Goal: Task Accomplishment & Management: Manage account settings

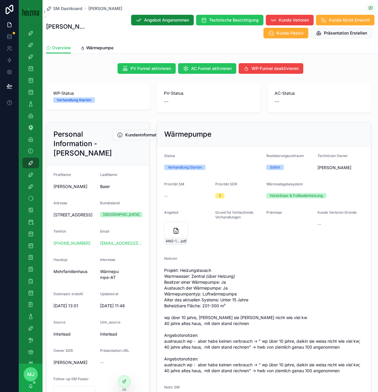
scroll to position [54, 0]
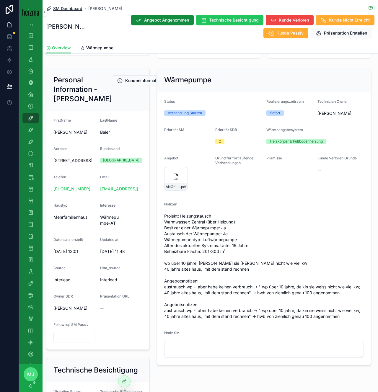
click at [70, 9] on span "SM Dashboard" at bounding box center [67, 9] width 29 height 6
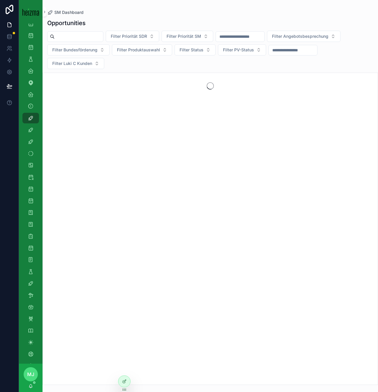
click at [77, 38] on input "scrollable content" at bounding box center [79, 36] width 48 height 8
click at [89, 16] on div "Opportunities Filter Priorität SDR Filter Priorität SM Filter Angebotsbesprechu…" at bounding box center [210, 200] width 335 height 370
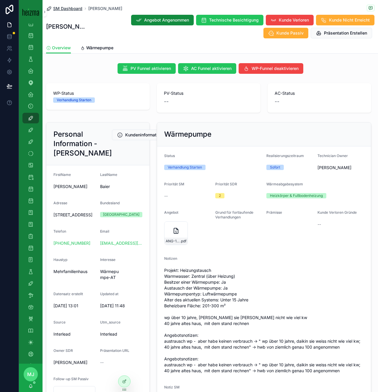
click at [65, 10] on span "SM Dashboard" at bounding box center [67, 9] width 29 height 6
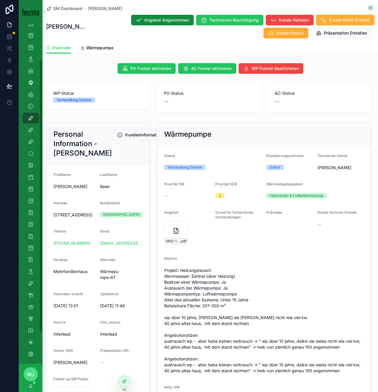
scroll to position [45, 0]
click at [154, 115] on div "PV-Status --" at bounding box center [208, 98] width 111 height 34
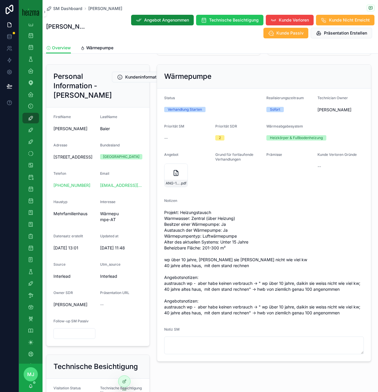
scroll to position [0, 0]
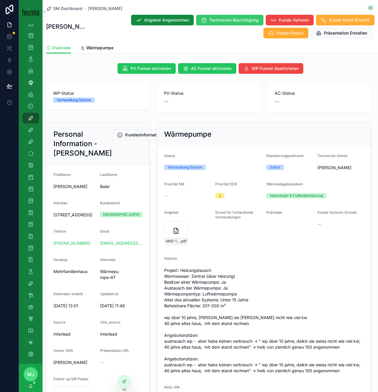
click at [209, 21] on span "Technische Besichtigung" at bounding box center [234, 20] width 50 height 6
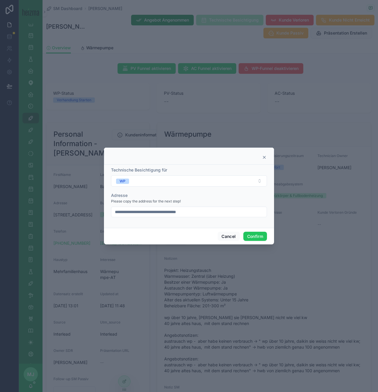
click at [264, 157] on icon at bounding box center [264, 157] width 5 height 5
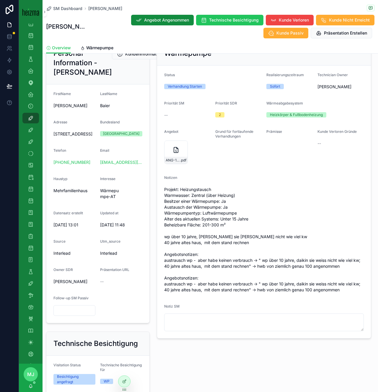
scroll to position [81, 0]
click at [101, 48] on span "Wärmepumpe" at bounding box center [99, 48] width 27 height 6
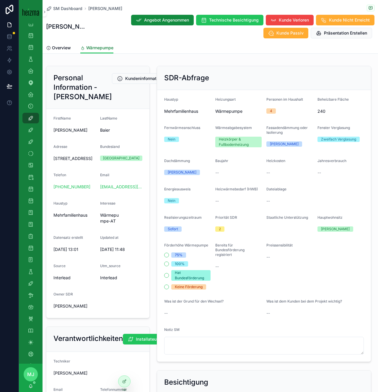
scroll to position [61, 0]
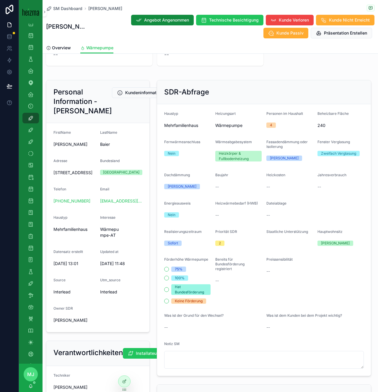
click at [225, 154] on div "Heizkörper & Fußbodenheizung" at bounding box center [238, 156] width 39 height 11
drag, startPoint x: 237, startPoint y: 160, endPoint x: 249, endPoint y: 163, distance: 12.5
click at [249, 159] on div "Heizkörper & Fußbodenheizung" at bounding box center [238, 156] width 39 height 11
drag, startPoint x: 250, startPoint y: 159, endPoint x: 213, endPoint y: 154, distance: 37.0
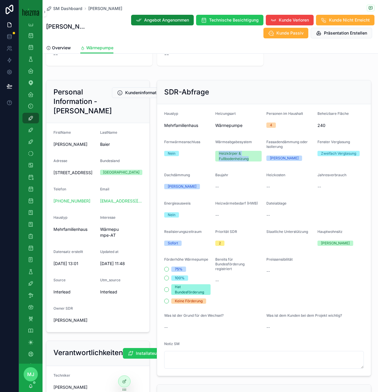
click at [213, 154] on form "Haustyp Mehrfamilienhaus Heizungsart Wärmepumpe Personen im Haushalt 4 Beheizba…" at bounding box center [264, 240] width 214 height 272
click at [232, 155] on div "Heizkörper & Fußbodenheizung" at bounding box center [238, 156] width 39 height 11
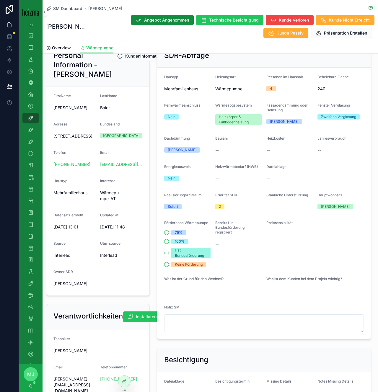
scroll to position [103, 0]
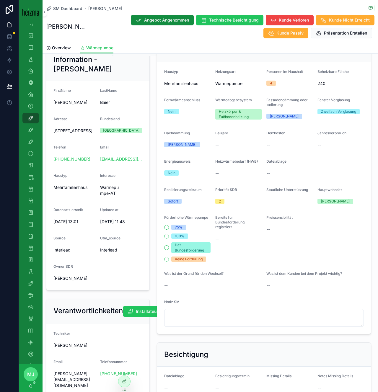
click at [215, 205] on form "Haustyp Mehrfamilienhaus Heizungsart Wärmepumpe Personen im Haushalt 4 Beheizba…" at bounding box center [264, 198] width 214 height 272
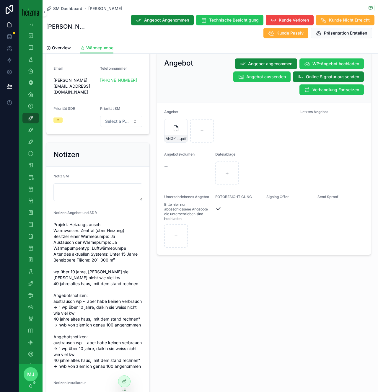
scroll to position [533, 0]
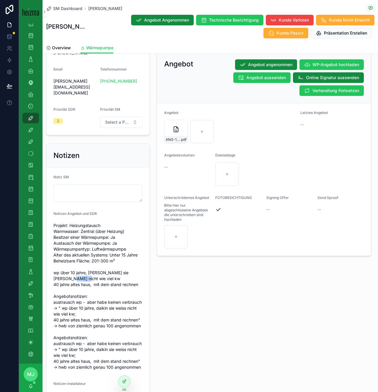
drag, startPoint x: 71, startPoint y: 266, endPoint x: 53, endPoint y: 264, distance: 17.9
click at [53, 264] on span "Projekt: Heizungstausch Warmwasser: Zentral (über Heizung) Besitzer einer Wärme…" at bounding box center [97, 297] width 89 height 148
click at [78, 276] on span "Projekt: Heizungstausch Warmwasser: Zentral (über Heizung) Besitzer einer Wärme…" at bounding box center [97, 297] width 89 height 148
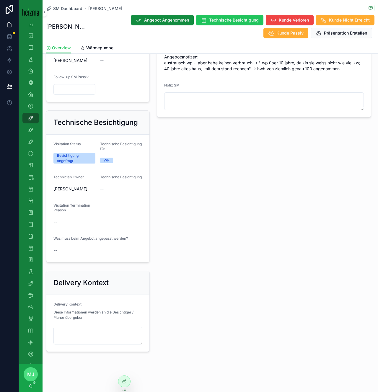
scroll to position [52, 0]
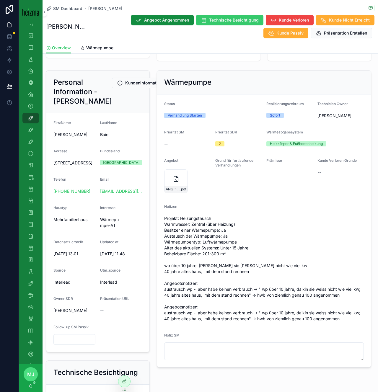
click at [196, 23] on button "Technische Besichtigung" at bounding box center [229, 20] width 67 height 11
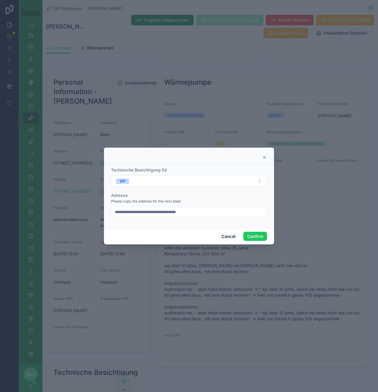
click at [264, 158] on icon at bounding box center [264, 157] width 5 height 5
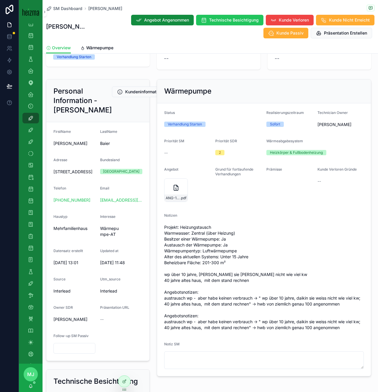
scroll to position [36, 0]
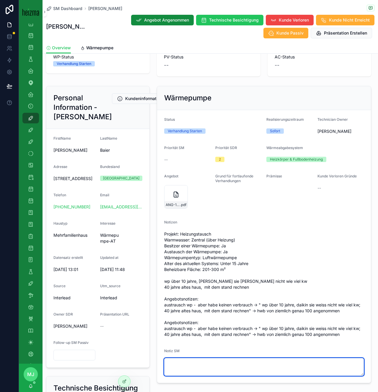
click at [248, 370] on textarea "scrollable content" at bounding box center [264, 367] width 200 height 18
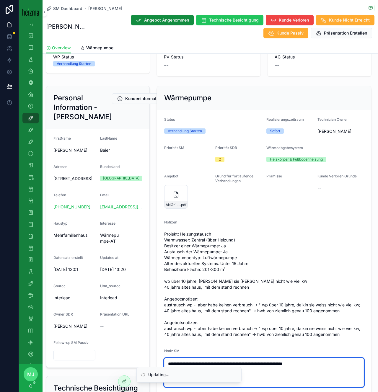
scroll to position [67, 0]
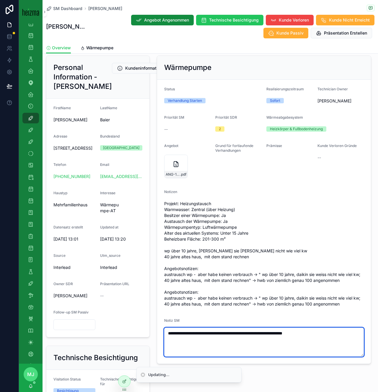
click at [326, 335] on textarea "**********" at bounding box center [264, 342] width 200 height 29
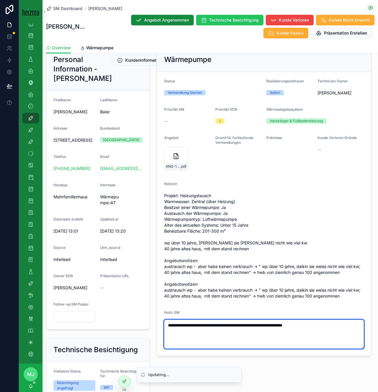
scroll to position [76, 0]
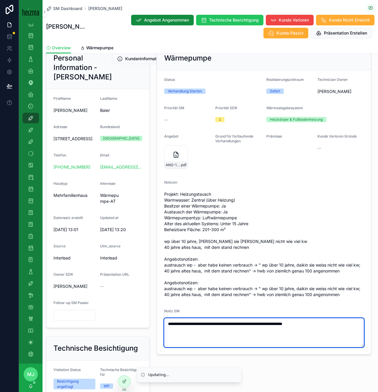
click at [334, 326] on textarea "**********" at bounding box center [264, 332] width 200 height 29
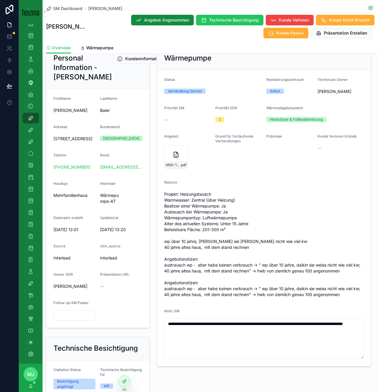
click at [342, 275] on span "Projekt: Heizungstausch Warmwasser: Zentral (über Heizung) Besitzer einer Wärme…" at bounding box center [264, 244] width 200 height 106
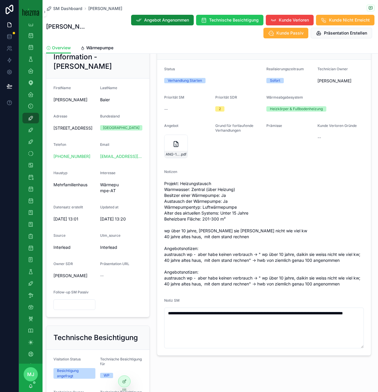
scroll to position [92, 0]
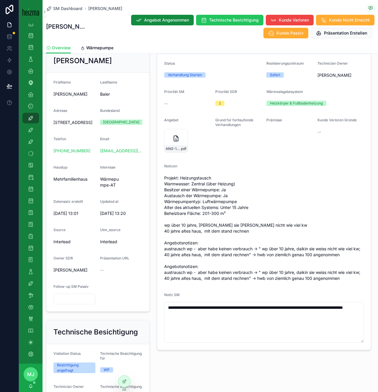
click at [332, 277] on span "Projekt: Heizungstausch Warmwasser: Zentral (über Heizung) Besitzer einer Wärme…" at bounding box center [264, 228] width 200 height 106
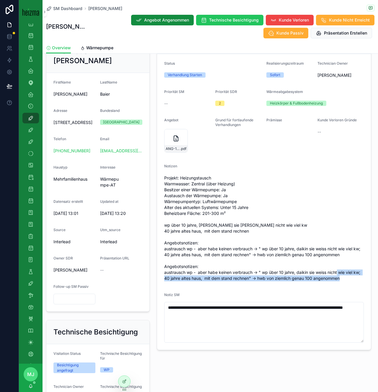
click at [332, 277] on span "Projekt: Heizungstausch Warmwasser: Zentral (über Heizung) Besitzer einer Wärme…" at bounding box center [264, 228] width 200 height 106
click at [332, 279] on span "Projekt: Heizungstausch Warmwasser: Zentral (über Heizung) Besitzer einer Wärme…" at bounding box center [264, 228] width 200 height 106
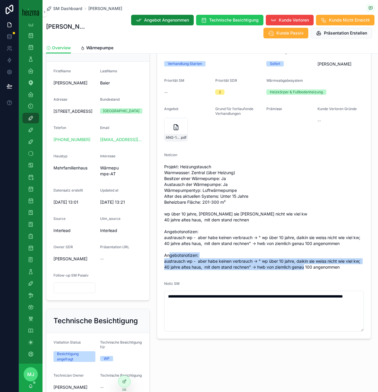
drag, startPoint x: 343, startPoint y: 269, endPoint x: 164, endPoint y: 261, distance: 178.8
click at [164, 261] on span "Projekt: Heizungstausch Warmwasser: Zentral (über Heizung) Besitzer einer Wärme…" at bounding box center [264, 217] width 200 height 106
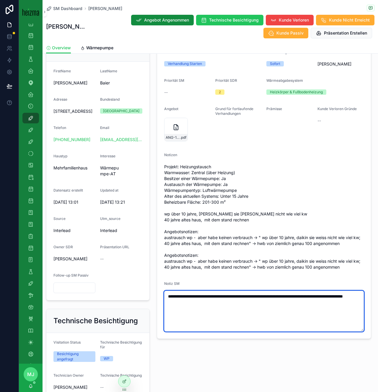
click at [296, 310] on textarea "**********" at bounding box center [264, 311] width 200 height 41
type textarea "**********"
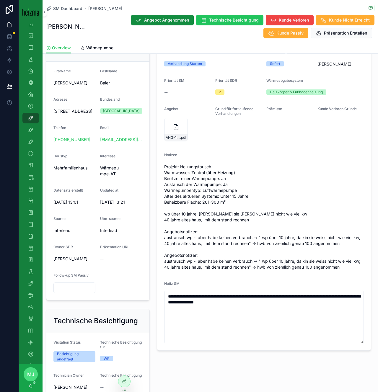
click at [301, 267] on span "Projekt: Heizungstausch Warmwasser: Zentral (über Heizung) Besitzer einer Wärme…" at bounding box center [264, 217] width 200 height 106
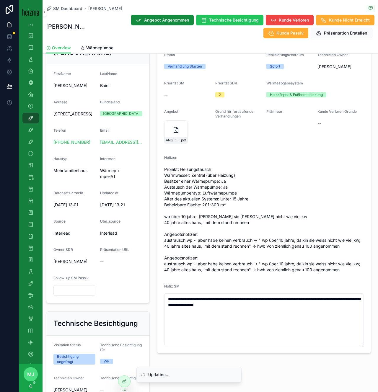
click at [299, 264] on span "Projekt: Heizungstausch Warmwasser: Zentral (über Heizung) Besitzer einer Wärme…" at bounding box center [264, 219] width 200 height 106
click at [305, 267] on span "Projekt: Heizungstausch Warmwasser: Zentral (über Heizung) Besitzer einer Wärme…" at bounding box center [264, 219] width 200 height 106
click at [260, 185] on span "Projekt: Heizungstausch Warmwasser: Zentral (über Heizung) Besitzer einer Wärme…" at bounding box center [264, 219] width 200 height 106
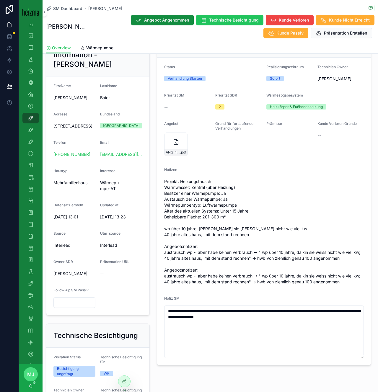
scroll to position [87, 0]
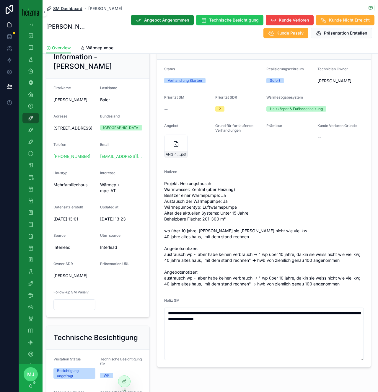
click at [69, 8] on span "SM Dashboard" at bounding box center [67, 9] width 29 height 6
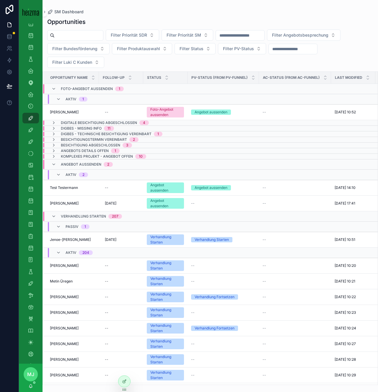
click at [215, 66] on div "Filter Priorität SDR Filter Priorität SM Filter Angebotsbesprechung Filter Bund…" at bounding box center [210, 49] width 335 height 38
click at [93, 38] on input "scrollable content" at bounding box center [79, 35] width 48 height 8
type input "**********"
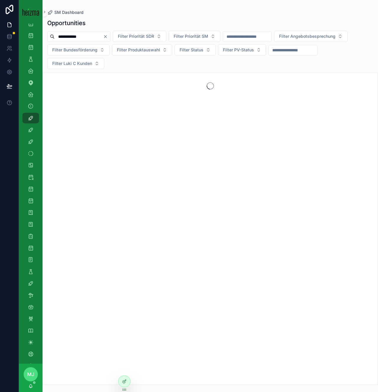
click at [130, 66] on div "**********" at bounding box center [210, 50] width 335 height 38
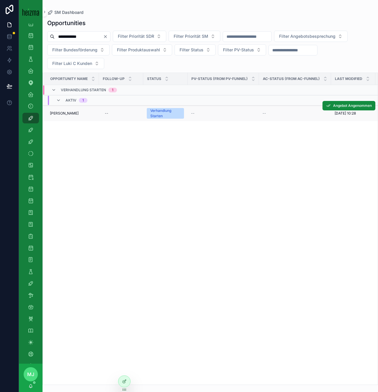
click at [59, 113] on span "[PERSON_NAME]" at bounding box center [64, 113] width 29 height 5
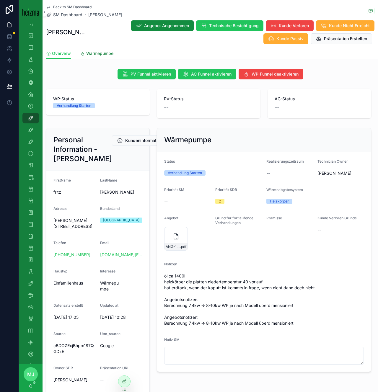
click at [101, 53] on span "Wärmepumpe" at bounding box center [99, 53] width 27 height 6
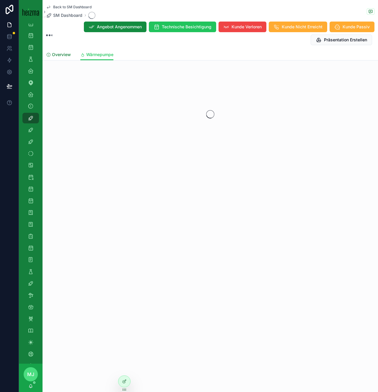
click at [65, 54] on span "Overview" at bounding box center [61, 55] width 19 height 6
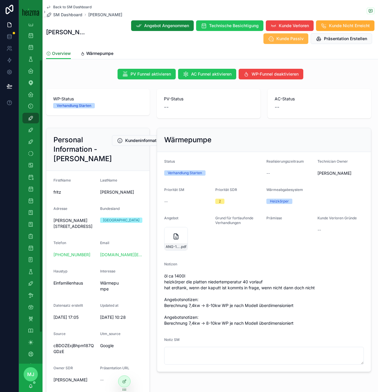
scroll to position [45, 0]
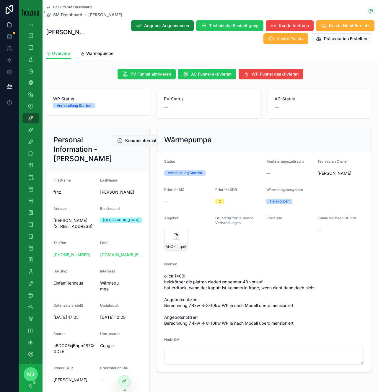
click at [84, 74] on div "PV Funnel aktivieren AC Funnel aktivieren WP-Funnel deaktivieren" at bounding box center [210, 74] width 328 height 11
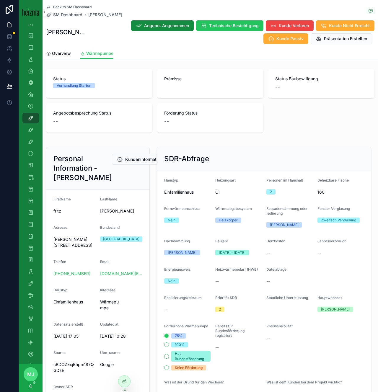
click at [78, 5] on span "Back to SM Dashboard" at bounding box center [72, 7] width 38 height 5
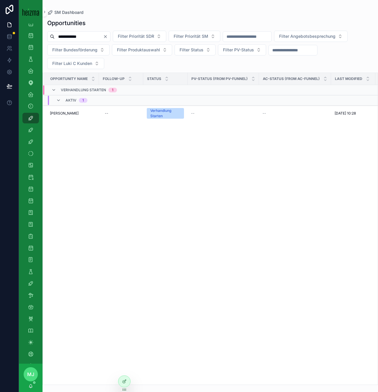
click at [68, 34] on input "**********" at bounding box center [79, 36] width 48 height 8
type input "********"
click at [64, 113] on span "[PERSON_NAME]" at bounding box center [64, 113] width 29 height 5
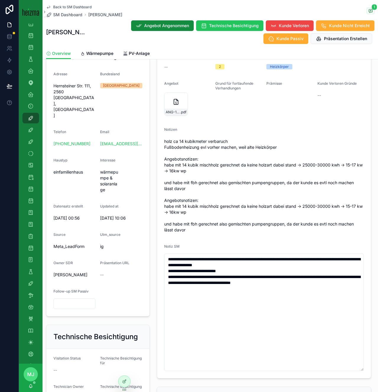
scroll to position [140, 0]
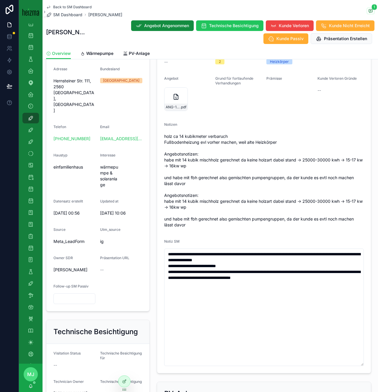
click at [290, 212] on span "holz ca 14 kubikmeter verbaruch Fußbodenheizung evl vorher machen, weil alte He…" at bounding box center [264, 180] width 200 height 94
click at [288, 217] on span "holz ca 14 kubikmeter verbaruch Fußbodenheizung evl vorher machen, weil alte He…" at bounding box center [264, 180] width 200 height 94
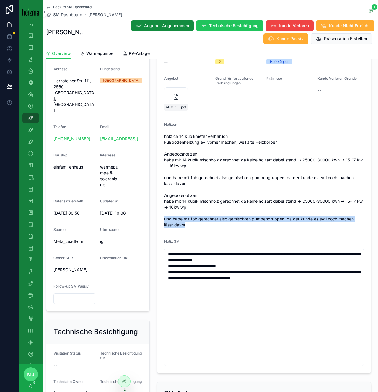
click at [288, 217] on span "holz ca 14 kubikmeter verbaruch Fußbodenheizung evl vorher machen, weil alte He…" at bounding box center [264, 180] width 200 height 94
click at [290, 221] on span "holz ca 14 kubikmeter verbaruch Fußbodenheizung evl vorher machen, weil alte He…" at bounding box center [264, 180] width 200 height 94
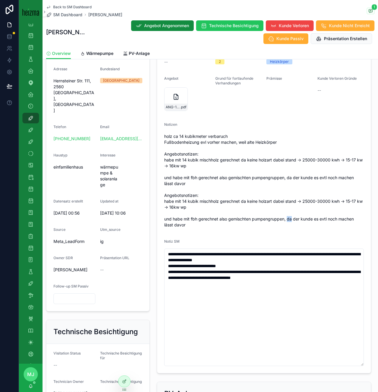
click at [290, 221] on span "holz ca 14 kubikmeter verbaruch Fußbodenheizung evl vorher machen, weil alte He…" at bounding box center [264, 180] width 200 height 94
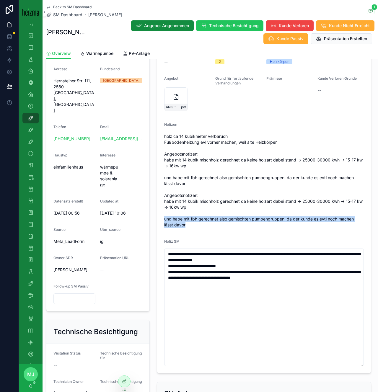
click at [290, 221] on span "holz ca 14 kubikmeter verbaruch Fußbodenheizung evl vorher machen, weil alte He…" at bounding box center [264, 180] width 200 height 94
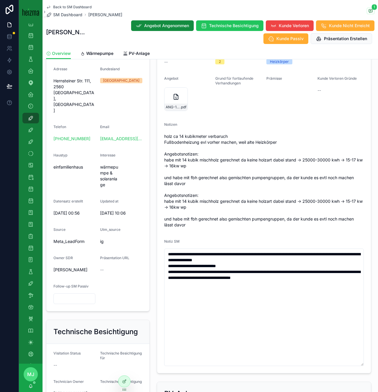
click at [136, 150] on form "FirstName [DEMOGRAPHIC_DATA][PERSON_NAME] Tomoiaga Adresse Hernsteiner Str. 111…" at bounding box center [97, 171] width 103 height 280
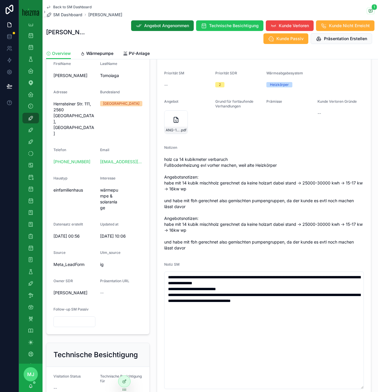
click at [258, 257] on form "Status Verhandlung Fortsetzen Realisierungszeitraum -- Technician Owner [PERSON…" at bounding box center [264, 215] width 214 height 361
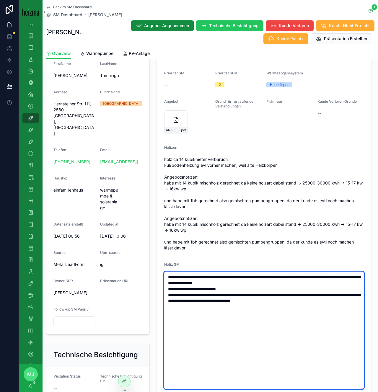
click at [275, 298] on textarea "**********" at bounding box center [264, 330] width 200 height 117
click at [273, 290] on textarea "**********" at bounding box center [264, 330] width 200 height 117
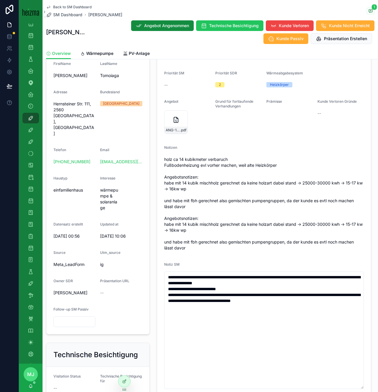
click at [286, 248] on span "holz ca 14 kubikmeter verbaruch Fußbodenheizung evl vorher machen, weil alte He…" at bounding box center [264, 203] width 200 height 94
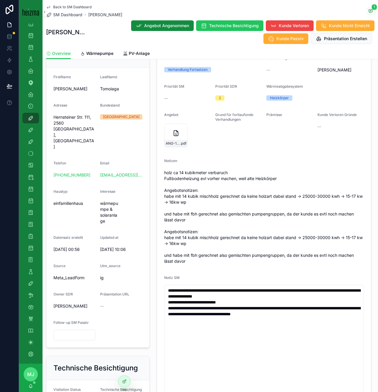
scroll to position [100, 0]
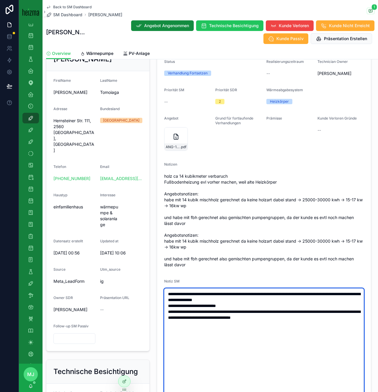
click at [343, 318] on textarea "**********" at bounding box center [264, 346] width 200 height 117
type textarea "**********"
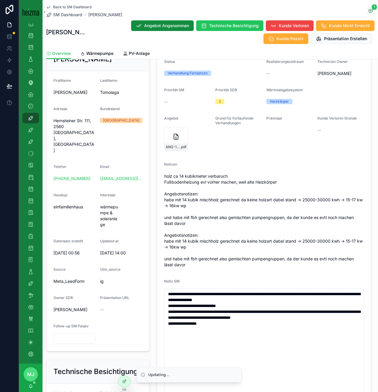
click at [343, 246] on span "holz ca 14 kubikmeter verbaruch Fußbodenheizung evl vorher machen, weil alte He…" at bounding box center [264, 220] width 200 height 94
click at [154, 134] on div "Wärmepumpe Status Verhandlung Fortsetzen Realisierungszeitraum -- Technician Ow…" at bounding box center [263, 224] width 221 height 396
click at [68, 6] on span "Back to SM Dashboard" at bounding box center [72, 7] width 38 height 5
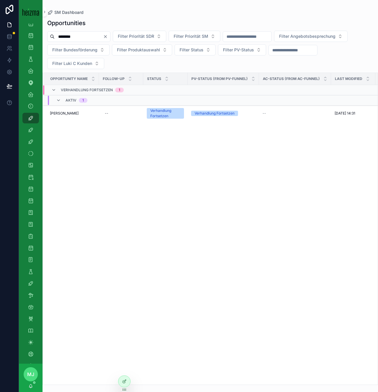
click at [69, 33] on input "********" at bounding box center [79, 36] width 48 height 8
type input "******"
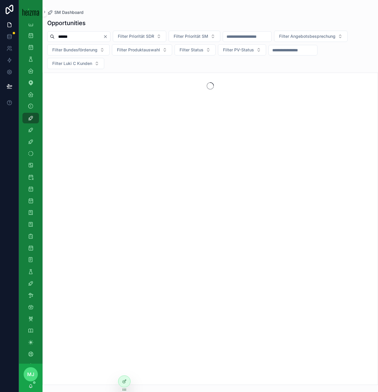
click at [133, 62] on div "****** Filter Priorität SDR Filter Priorität SM Filter Angebotsbesprechung Filt…" at bounding box center [210, 50] width 335 height 38
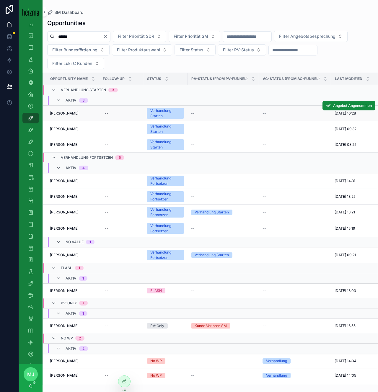
click at [58, 114] on span "[PERSON_NAME]" at bounding box center [64, 113] width 29 height 5
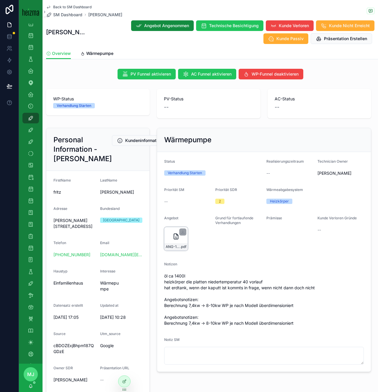
scroll to position [29, 0]
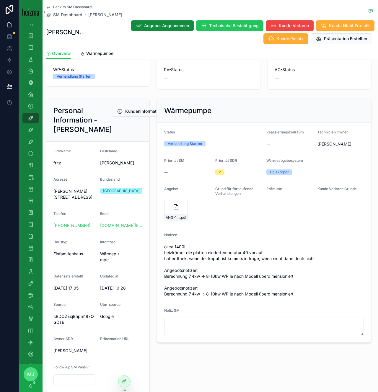
click at [210, 271] on span "öl ca 1400l heizkörper die platten niedertemperatur 40 vorlauf hat erdtank, wen…" at bounding box center [264, 270] width 200 height 53
click at [226, 263] on span "öl ca 1400l heizkörper die platten niedertemperatur 40 vorlauf hat erdtank, wen…" at bounding box center [264, 270] width 200 height 53
click at [221, 252] on span "öl ca 1400l heizkörper die platten niedertemperatur 40 vorlauf hat erdtank, wen…" at bounding box center [264, 270] width 200 height 53
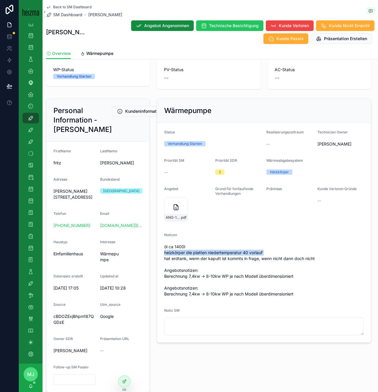
click at [232, 251] on span "öl ca 1400l heizkörper die platten niedertemperatur 40 vorlauf hat erdtank, wen…" at bounding box center [264, 270] width 200 height 53
click at [236, 254] on span "öl ca 1400l heizkörper die platten niedertemperatur 40 vorlauf hat erdtank, wen…" at bounding box center [264, 270] width 200 height 53
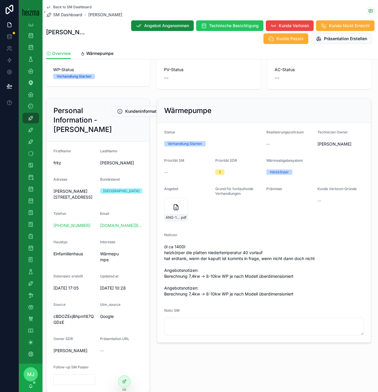
click at [148, 188] on form "FirstName [PERSON_NAME] [PERSON_NAME] [PERSON_NAME][STREET_ADDRESS] Bundesland …" at bounding box center [97, 267] width 103 height 250
click at [151, 196] on div "Personal Information - [PERSON_NAME] Bearbeiten FirstName [PERSON_NAME] [PERSON…" at bounding box center [98, 245] width 111 height 298
click at [236, 253] on span "öl ca 1400l heizkörper die platten niedertemperatur 40 vorlauf hat erdtank, wen…" at bounding box center [264, 270] width 200 height 53
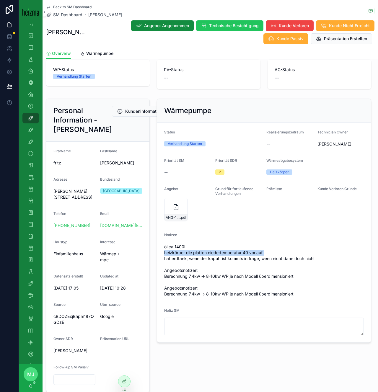
click at [239, 253] on span "öl ca 1400l heizkörper die platten niedertemperatur 40 vorlauf hat erdtank, wen…" at bounding box center [264, 270] width 200 height 53
click at [242, 254] on span "öl ca 1400l heizkörper die platten niedertemperatur 40 vorlauf hat erdtank, wen…" at bounding box center [264, 270] width 200 height 53
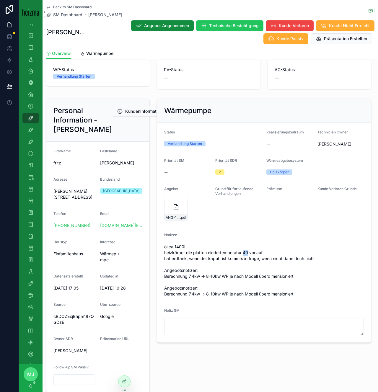
click at [242, 254] on span "öl ca 1400l heizkörper die platten niedertemperatur 40 vorlauf hat erdtank, wen…" at bounding box center [264, 270] width 200 height 53
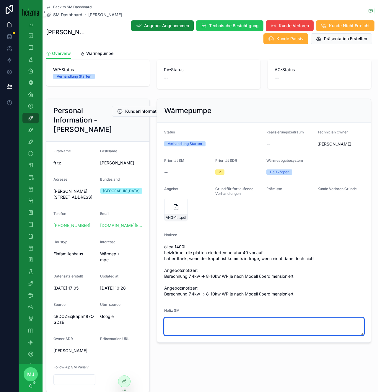
click at [256, 328] on textarea "scrollable content" at bounding box center [264, 327] width 200 height 18
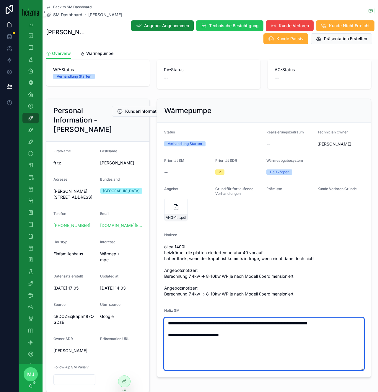
type textarea "**********"
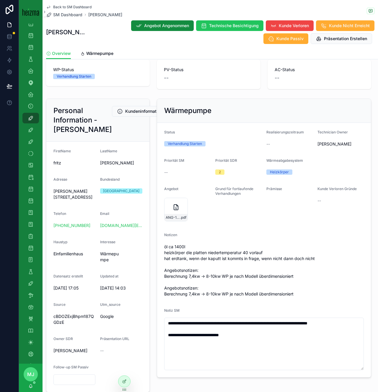
click at [308, 15] on div "Back to SM Dashboard SM Dashboard [PERSON_NAME]" at bounding box center [210, 11] width 328 height 13
click at [316, 30] on button "Kunde Nicht Erreicht" at bounding box center [345, 25] width 58 height 11
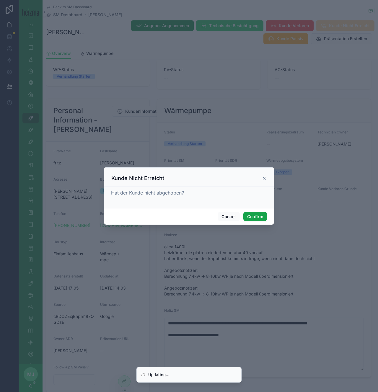
click at [251, 216] on button "Confirm" at bounding box center [255, 216] width 24 height 9
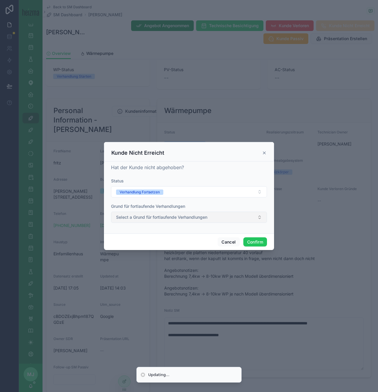
click at [168, 221] on button "Select a Grund für fortlaufende Verhandlungen" at bounding box center [189, 217] width 156 height 11
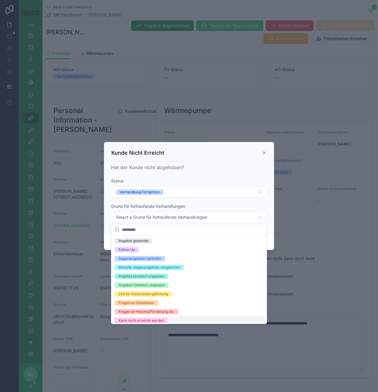
click at [156, 323] on div "Kann nicht erreicht werden" at bounding box center [140, 320] width 45 height 5
click at [228, 199] on form "Status Verhandlung Fortsetzen Grund für fortlaufende Verhandlungen Kann nicht e…" at bounding box center [189, 203] width 156 height 51
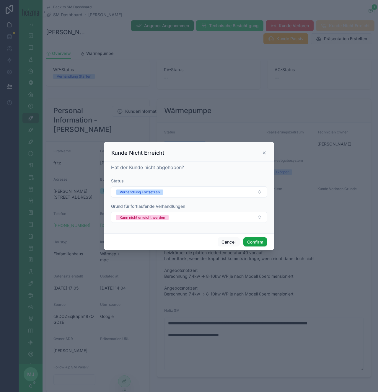
click at [254, 243] on button "Confirm" at bounding box center [255, 241] width 24 height 9
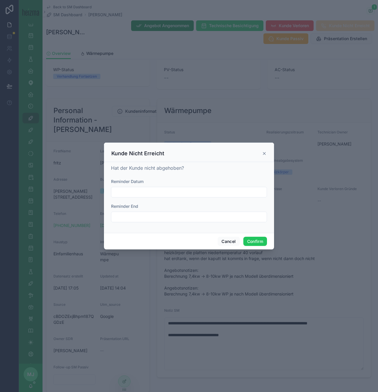
click at [215, 187] on div at bounding box center [189, 192] width 156 height 11
click at [215, 189] on input "text" at bounding box center [188, 192] width 155 height 8
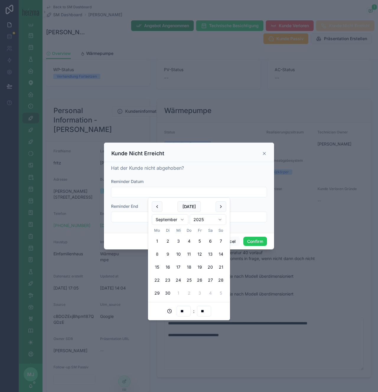
click at [166, 253] on button "9" at bounding box center [167, 254] width 11 height 11
type input "**********"
click at [241, 242] on div "Cancel Confirm" at bounding box center [189, 241] width 170 height 17
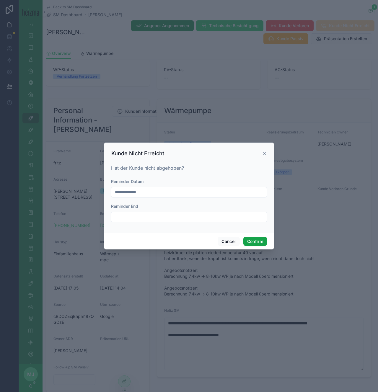
click at [255, 242] on button "Confirm" at bounding box center [255, 241] width 24 height 9
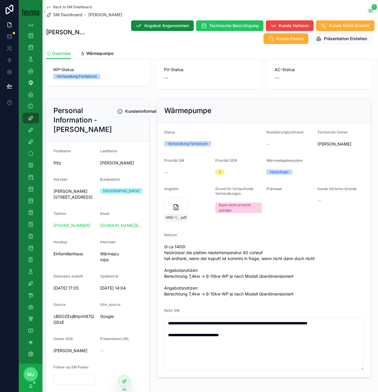
click at [79, 8] on span "Back to SM Dashboard" at bounding box center [72, 7] width 38 height 5
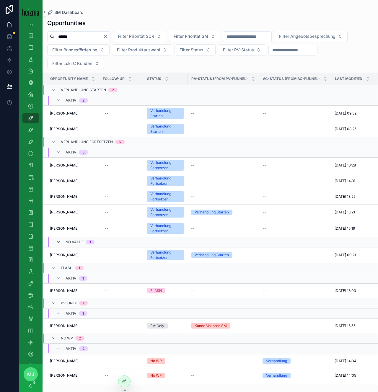
click at [86, 39] on input "******" at bounding box center [79, 36] width 48 height 8
type input "******"
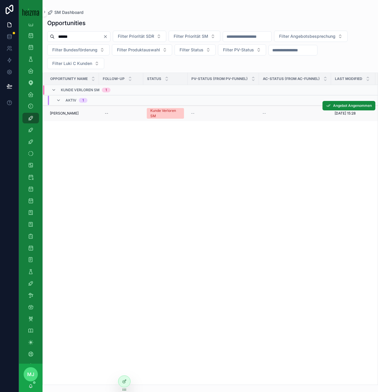
click at [59, 113] on span "[PERSON_NAME]" at bounding box center [64, 113] width 29 height 5
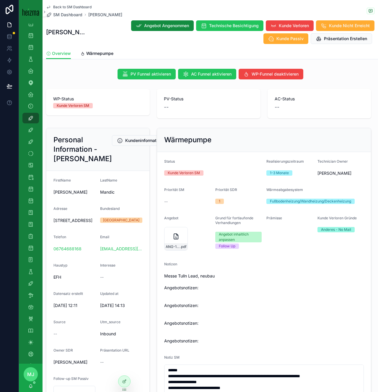
click at [58, 223] on span "[STREET_ADDRESS]" at bounding box center [74, 221] width 42 height 6
copy span "[STREET_ADDRESS]"
click at [208, 203] on div "--" at bounding box center [187, 202] width 46 height 6
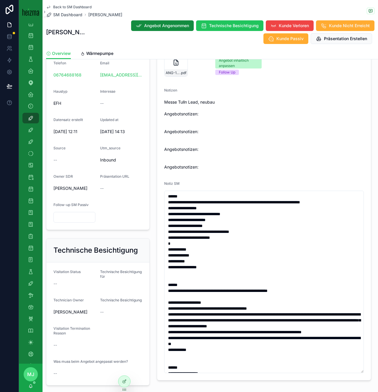
click at [157, 244] on form "Status Kunde Verloren SM Realisierungszeitraum 1-3 Monate Technician Owner [PER…" at bounding box center [264, 179] width 214 height 402
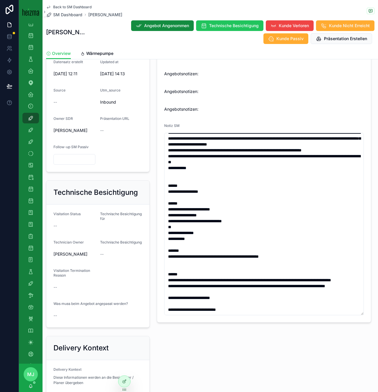
scroll to position [232, 0]
click at [161, 273] on form "Status Kunde Verloren SM Realisierungszeitraum 1-3 Monate Technician Owner [PER…" at bounding box center [264, 121] width 214 height 402
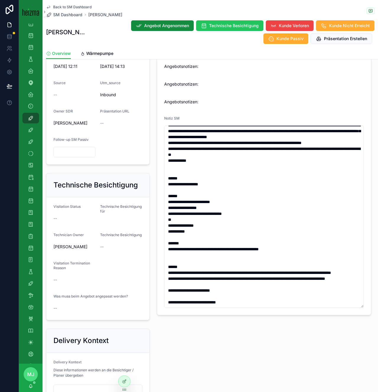
click at [77, 7] on span "Back to SM Dashboard" at bounding box center [72, 7] width 38 height 5
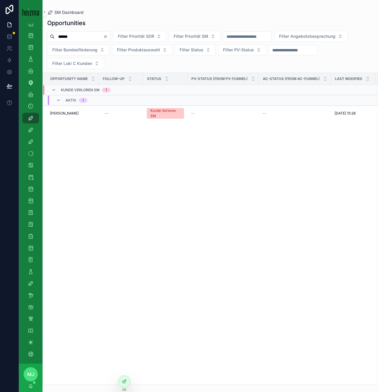
click at [69, 39] on input "******" at bounding box center [79, 36] width 48 height 8
type input "*******"
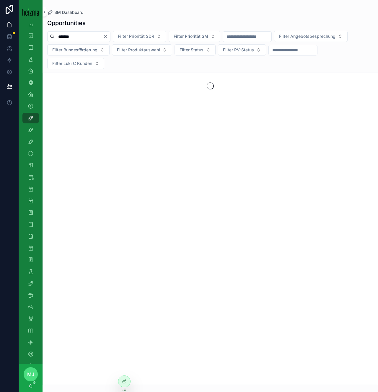
click at [147, 71] on div "Opportunities ******* Filter Priorität SDR Filter Priorität SM Filter Angebotsb…" at bounding box center [210, 200] width 335 height 370
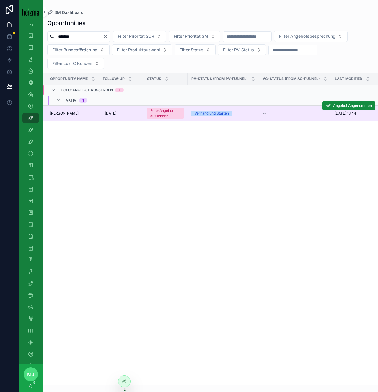
click at [70, 115] on span "[PERSON_NAME]" at bounding box center [64, 113] width 29 height 5
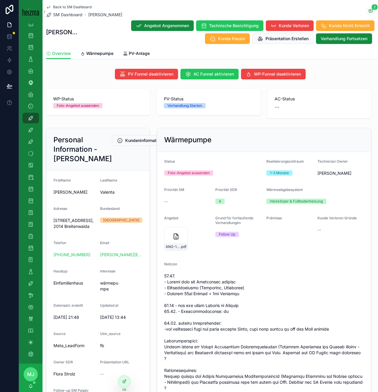
click at [76, 7] on span "Back to SM Dashboard" at bounding box center [72, 7] width 38 height 5
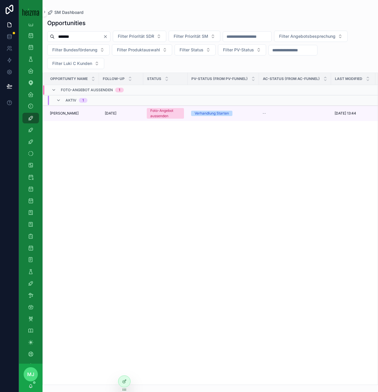
click at [77, 40] on input "*******" at bounding box center [79, 36] width 48 height 8
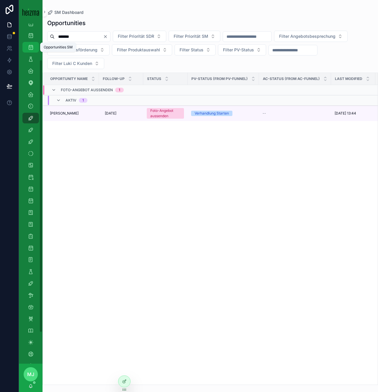
click at [29, 47] on icon "scrollable content" at bounding box center [31, 47] width 6 height 6
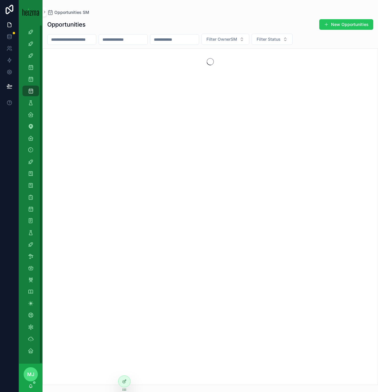
click at [76, 34] on div "scrollable content" at bounding box center [71, 39] width 49 height 11
click at [76, 38] on input "scrollable content" at bounding box center [72, 39] width 48 height 8
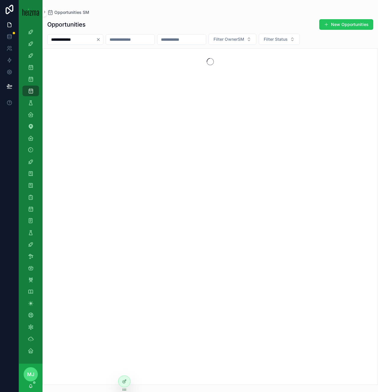
type input "**********"
click at [157, 25] on div "Opportunities New Opportunities" at bounding box center [210, 24] width 326 height 11
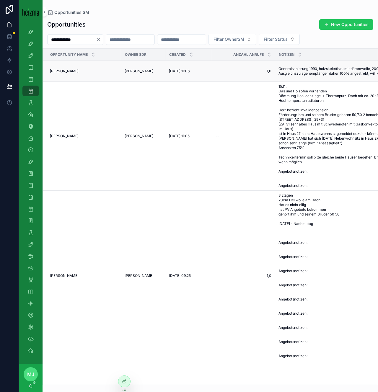
click at [61, 69] on span "[PERSON_NAME]" at bounding box center [64, 71] width 29 height 5
click at [62, 135] on span "[PERSON_NAME]" at bounding box center [64, 136] width 29 height 5
click at [50, 271] on td "[PERSON_NAME] [PERSON_NAME]" at bounding box center [82, 276] width 78 height 170
click at [58, 276] on span "[PERSON_NAME]" at bounding box center [64, 275] width 29 height 5
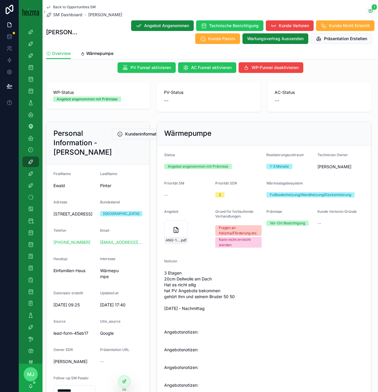
scroll to position [12, 0]
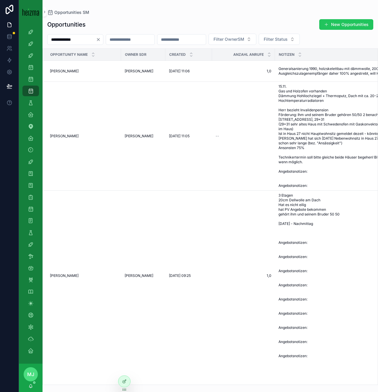
click at [131, 10] on div "Opportunities SM" at bounding box center [210, 12] width 326 height 6
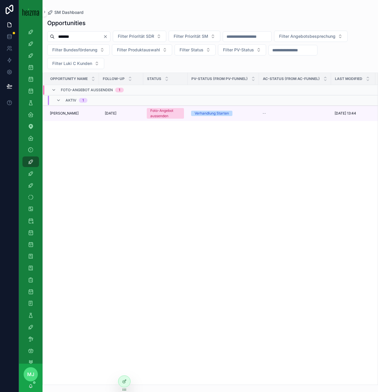
type input "******"
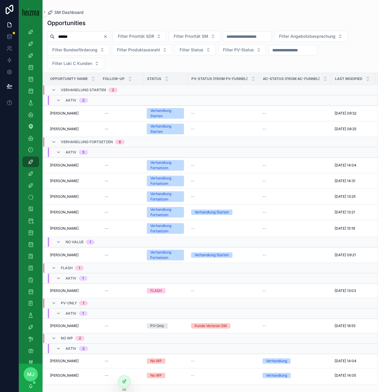
type input "******"
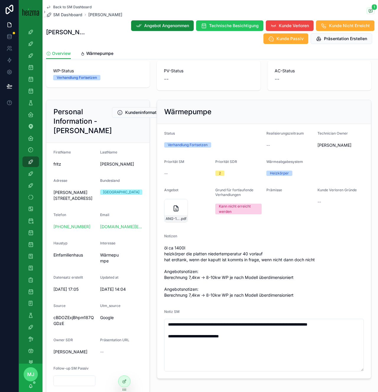
scroll to position [28, 0]
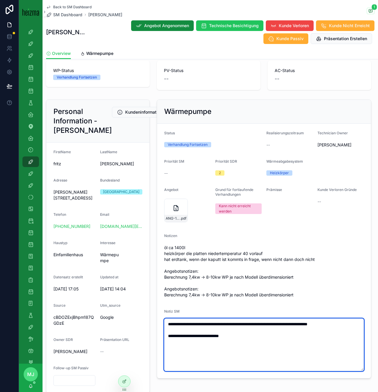
click at [294, 326] on textarea "**********" at bounding box center [264, 345] width 200 height 53
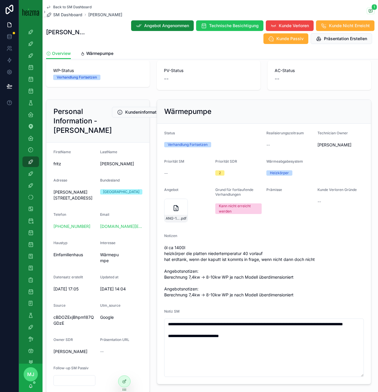
click at [296, 297] on span "öl ca 1400l heizkörper die platten niedertemperatur 40 vorlauf hat erdtank, wen…" at bounding box center [264, 271] width 200 height 53
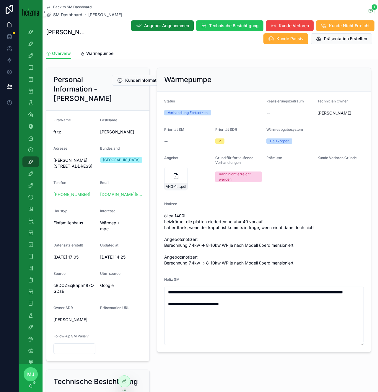
scroll to position [60, 0]
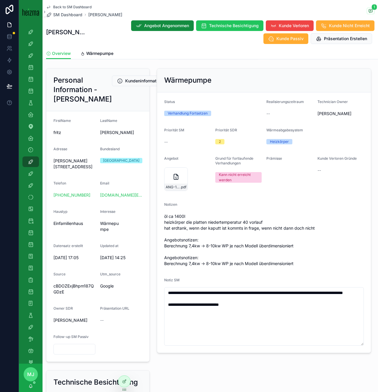
click at [226, 257] on span "öl ca 1400l heizkörper die platten niedertemperatur 40 vorlauf hat erdtank, wen…" at bounding box center [264, 239] width 200 height 53
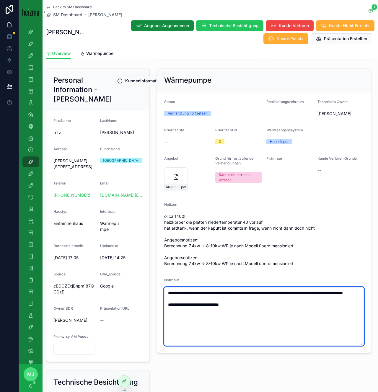
drag, startPoint x: 239, startPoint y: 308, endPoint x: 234, endPoint y: 300, distance: 9.9
click at [234, 300] on textarea "**********" at bounding box center [264, 316] width 200 height 58
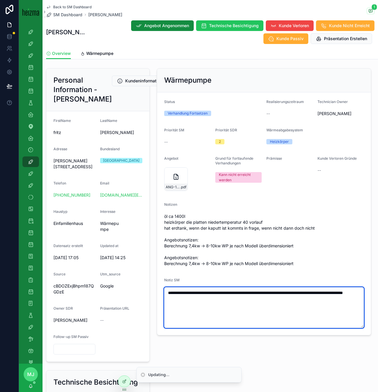
type textarea "**********"
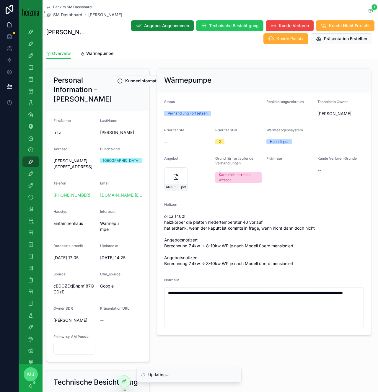
click at [239, 264] on span "öl ca 1400l heizkörper die platten niedertemperatur 40 vorlauf hat erdtank, wen…" at bounding box center [264, 239] width 200 height 53
click at [100, 62] on div "PV Funnel aktivieren AC Funnel aktivieren WP-Funnel deaktivieren WP-Status Verh…" at bounding box center [210, 308] width 335 height 602
click at [99, 51] on span "Wärmepumpe" at bounding box center [99, 53] width 27 height 6
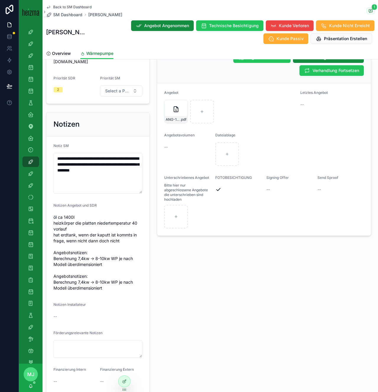
scroll to position [567, 0]
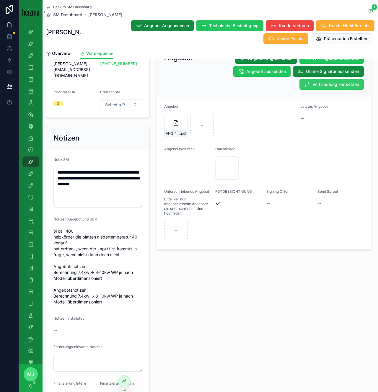
click at [315, 81] on span "Verhandlung Fortsetzen" at bounding box center [335, 84] width 47 height 6
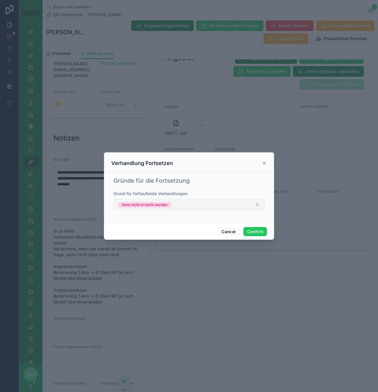
click at [236, 199] on button "Kann nicht erreicht werden" at bounding box center [188, 204] width 151 height 11
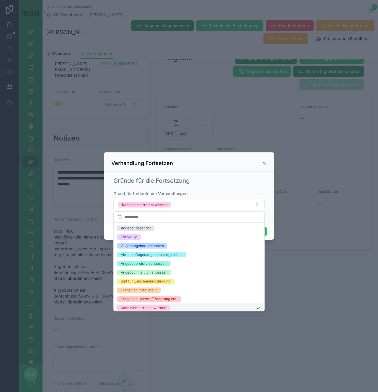
click at [175, 307] on div "Kann nicht erreicht werden" at bounding box center [189, 307] width 148 height 9
click at [167, 237] on div "Follow Up" at bounding box center [189, 237] width 148 height 9
click at [199, 166] on div "Verhandlung Fortsetzen" at bounding box center [188, 163] width 155 height 7
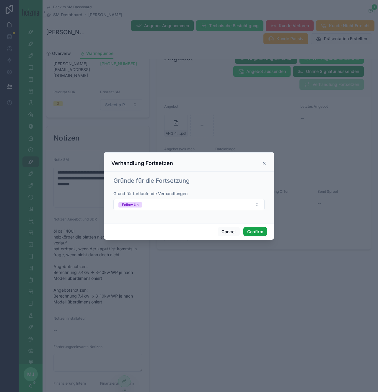
click at [254, 232] on button "Confirm" at bounding box center [255, 231] width 24 height 9
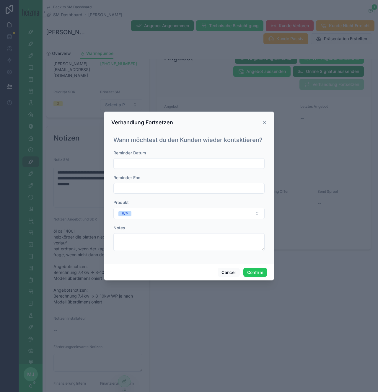
click at [203, 166] on input "text" at bounding box center [189, 163] width 151 height 8
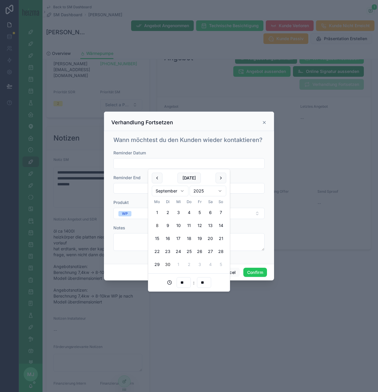
click at [169, 267] on button "30" at bounding box center [167, 264] width 11 height 11
click at [187, 265] on button "2" at bounding box center [189, 264] width 11 height 11
type input "**********"
click at [262, 275] on button "Confirm" at bounding box center [255, 272] width 24 height 9
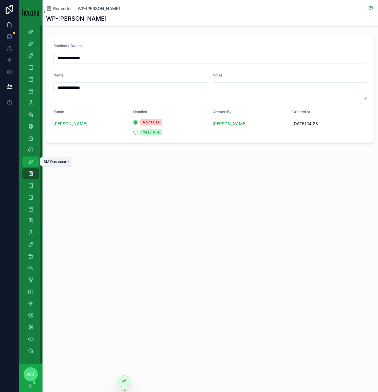
click at [33, 166] on div "SM Dashboard" at bounding box center [30, 161] width 9 height 9
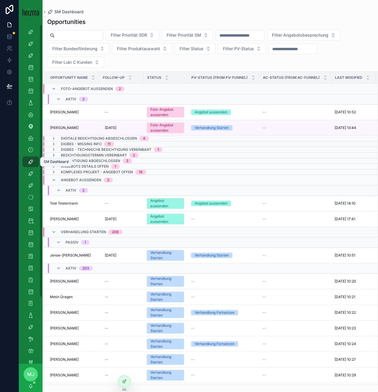
click at [73, 32] on input "scrollable content" at bounding box center [79, 35] width 48 height 8
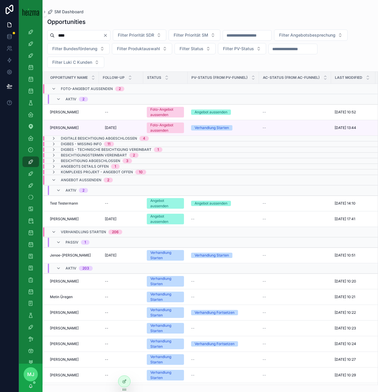
type input "****"
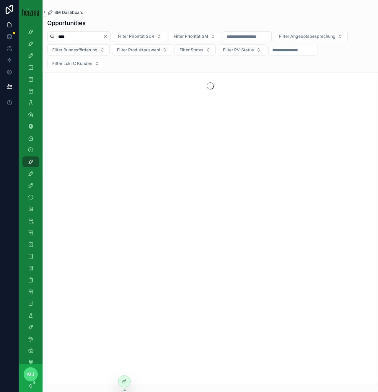
click at [129, 66] on div "**** Filter Priorität SDR Filter Priorität SM Filter Angebotsbesprechung Filter…" at bounding box center [210, 50] width 335 height 38
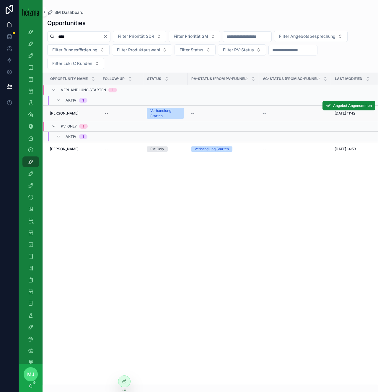
click at [63, 114] on span "[PERSON_NAME]" at bounding box center [64, 113] width 29 height 5
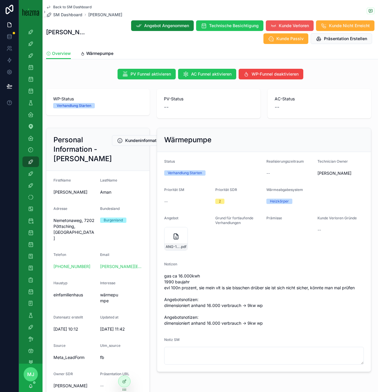
click at [279, 25] on span "Kunde Verloren" at bounding box center [294, 26] width 30 height 6
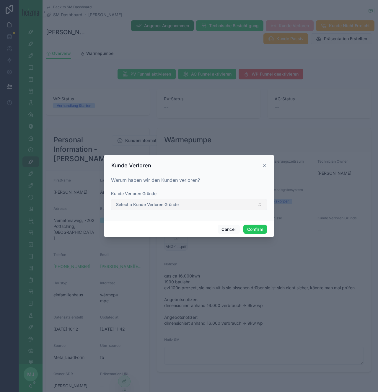
click at [187, 207] on button "Select a Kunde Verloren Gründe" at bounding box center [189, 204] width 156 height 11
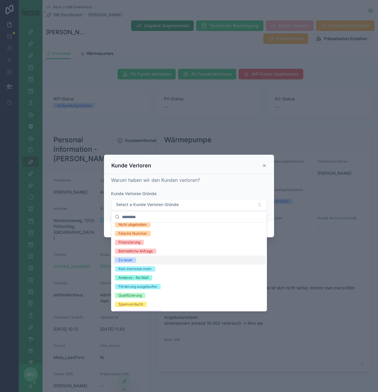
click at [170, 262] on div "Zu teuer" at bounding box center [188, 260] width 153 height 9
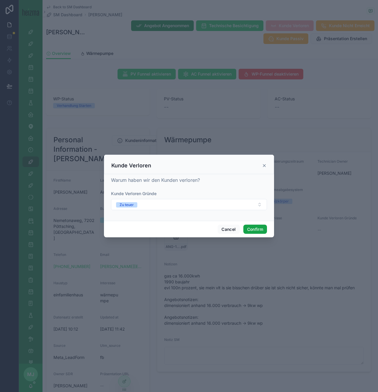
click at [253, 228] on button "Confirm" at bounding box center [255, 229] width 24 height 9
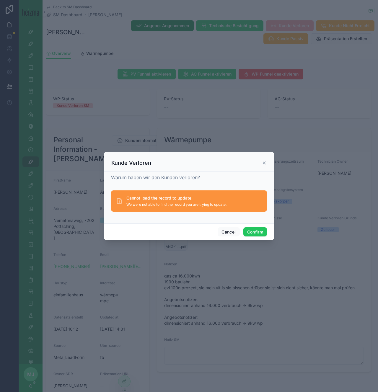
click at [264, 164] on icon at bounding box center [264, 163] width 5 height 5
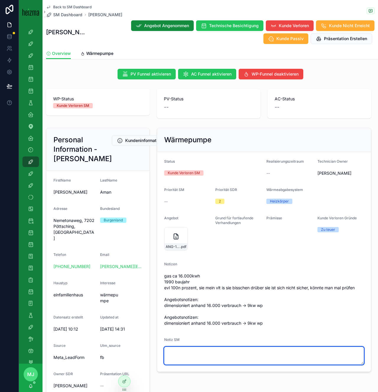
click at [218, 355] on textarea "scrollable content" at bounding box center [264, 356] width 200 height 18
paste textarea "**********"
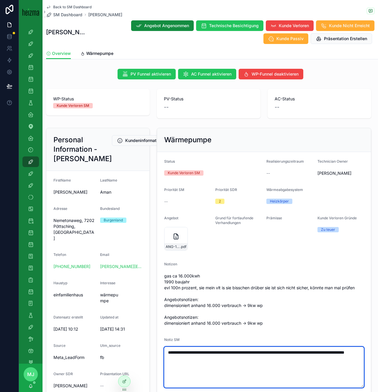
type textarea "**********"
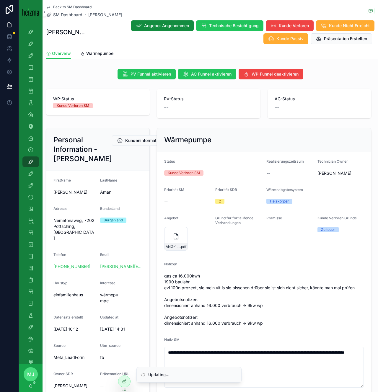
click at [86, 6] on span "Back to SM Dashboard" at bounding box center [72, 7] width 38 height 5
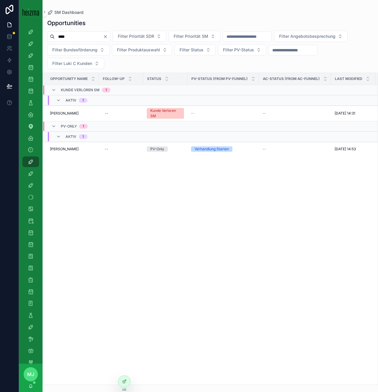
click at [73, 30] on div "Opportunities **** Filter Priorität SDR Filter Priorität SM Filter Angebotsbesp…" at bounding box center [210, 200] width 335 height 370
click at [66, 34] on input "****" at bounding box center [79, 36] width 48 height 8
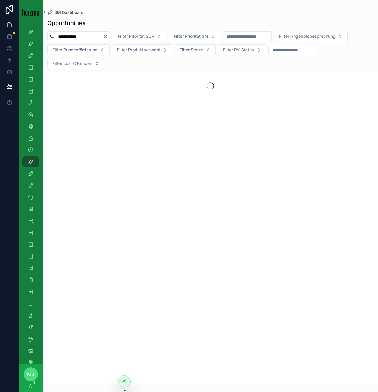
type input "**********"
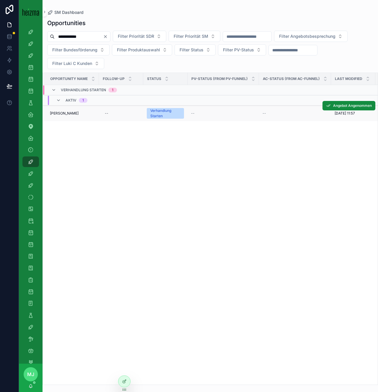
click at [56, 112] on span "[PERSON_NAME]" at bounding box center [64, 113] width 29 height 5
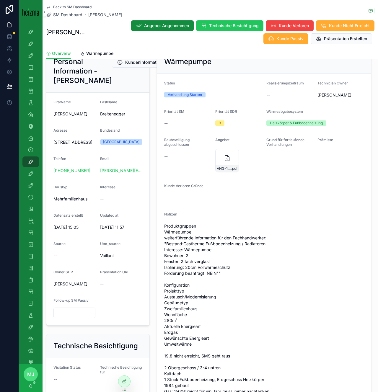
scroll to position [81, 0]
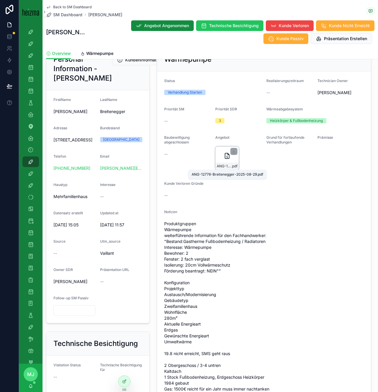
click at [221, 167] on span "ANG-12776-Breitenegger-2025-08-29" at bounding box center [224, 166] width 14 height 5
click at [61, 15] on span "SM Dashboard" at bounding box center [67, 15] width 29 height 6
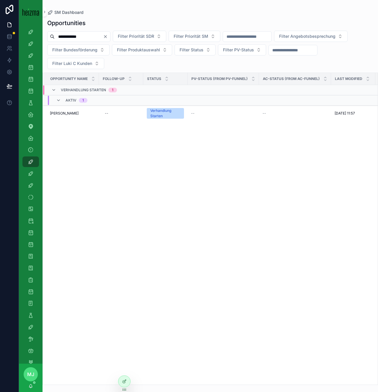
click at [68, 37] on input "**********" at bounding box center [79, 36] width 48 height 8
type input "*******"
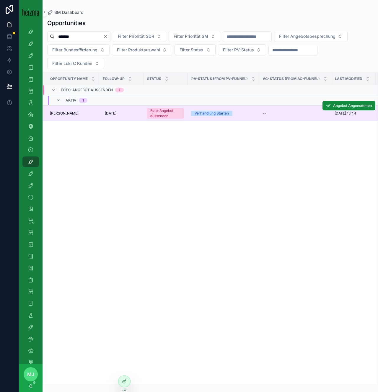
click at [69, 113] on span "[PERSON_NAME]" at bounding box center [64, 113] width 29 height 5
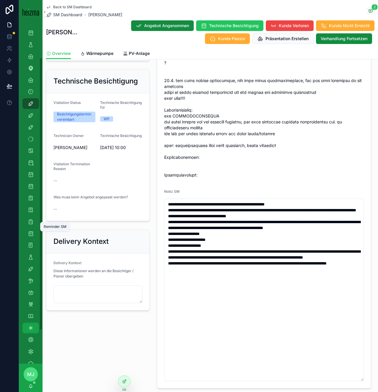
scroll to position [76, 0]
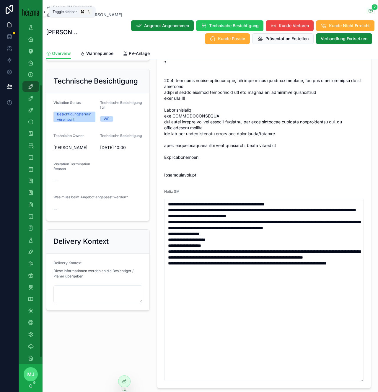
click at [43, 10] on icon "scrollable content" at bounding box center [45, 12] width 4 height 4
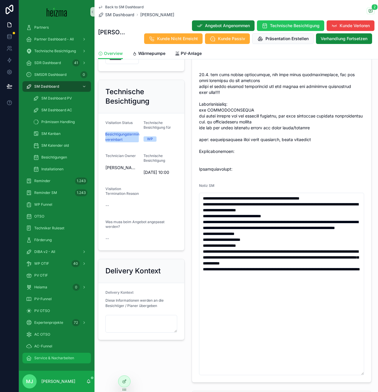
scroll to position [77, 0]
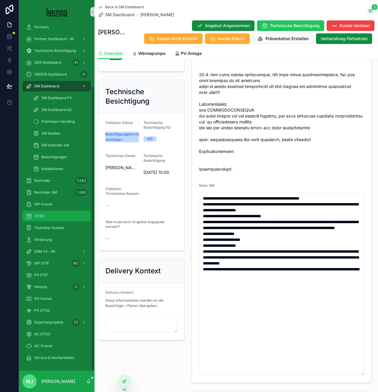
click at [48, 217] on div "OTSO" at bounding box center [56, 215] width 61 height 9
click at [267, 186] on form "Status Foto-Angebot aussenden Realisierungszeitraum 1-3 Monate Technician Owner…" at bounding box center [281, 86] width 179 height 591
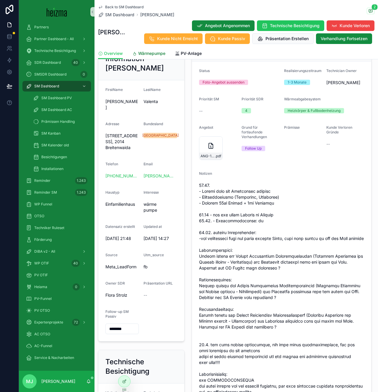
scroll to position [69, 0]
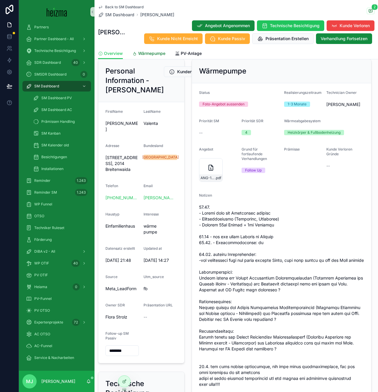
click at [145, 50] on span "Wärmepumpe" at bounding box center [151, 53] width 27 height 6
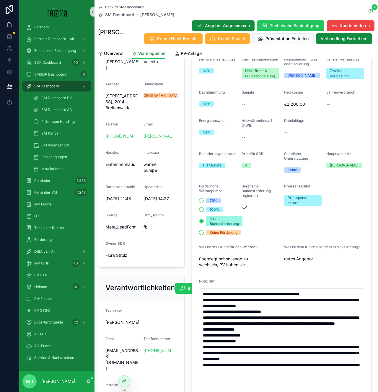
scroll to position [149, 0]
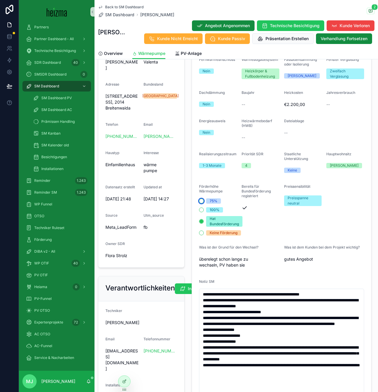
click at [201, 201] on button "75%" at bounding box center [201, 201] width 5 height 5
click at [217, 184] on span "Förderhöhe Wärmepumpe" at bounding box center [211, 188] width 24 height 9
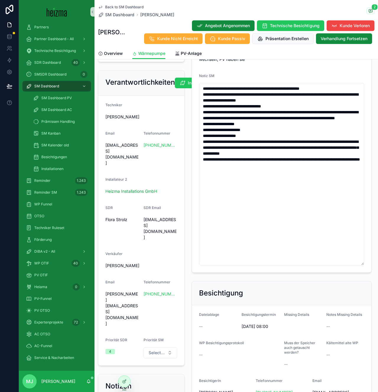
scroll to position [528, 0]
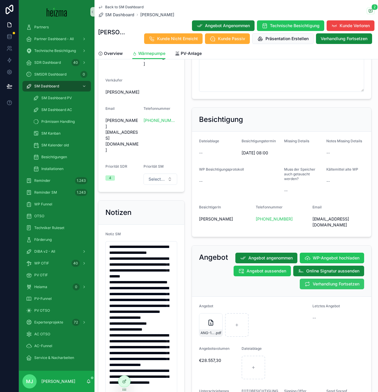
click at [325, 283] on span "Verhandlung Fortsetzen" at bounding box center [336, 284] width 47 height 6
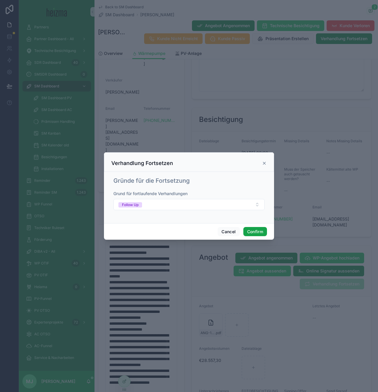
click at [252, 231] on button "Confirm" at bounding box center [255, 231] width 24 height 9
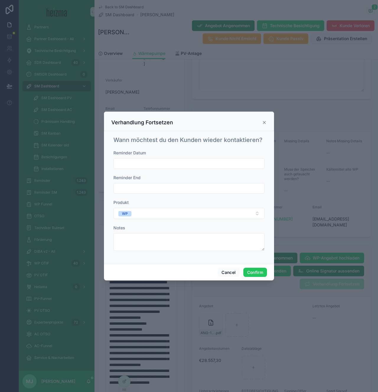
click at [172, 189] on input "text" at bounding box center [189, 188] width 151 height 8
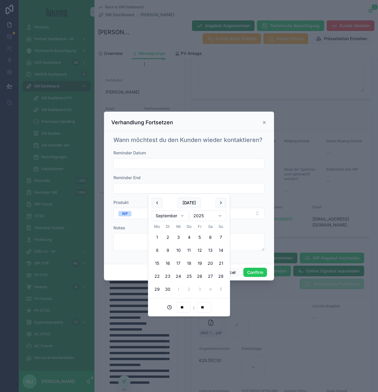
click at [166, 163] on input "text" at bounding box center [189, 163] width 151 height 8
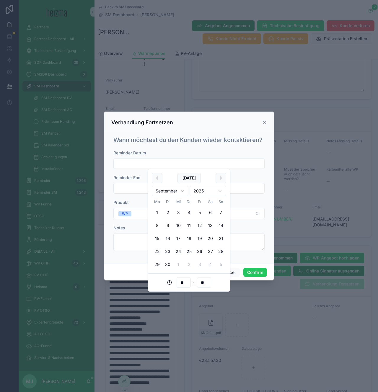
click at [167, 226] on button "9" at bounding box center [167, 225] width 11 height 11
type input "**********"
click at [255, 275] on button "Confirm" at bounding box center [255, 272] width 24 height 9
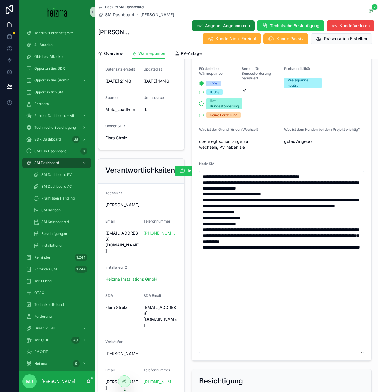
scroll to position [275, 0]
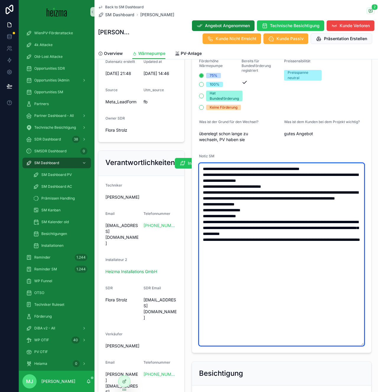
click at [277, 266] on textarea "**********" at bounding box center [281, 254] width 165 height 182
type textarea "**********"
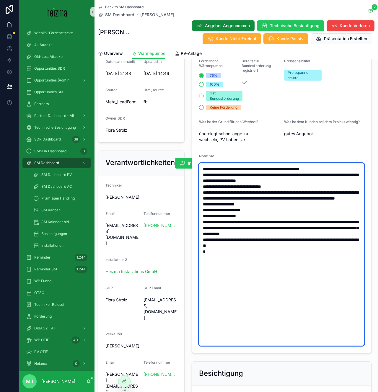
type textarea "**********"
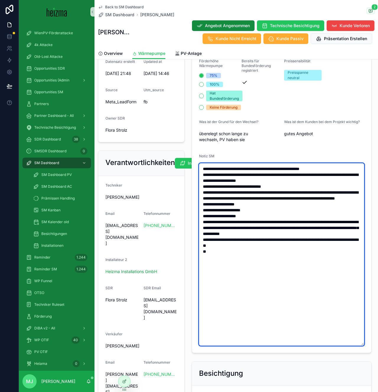
type textarea "**********"
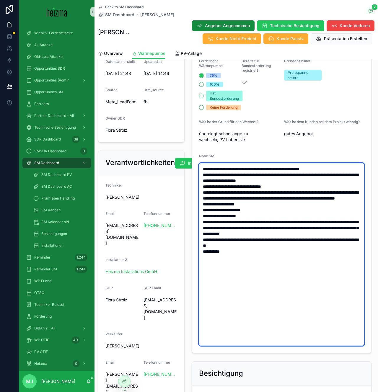
type textarea "**********"
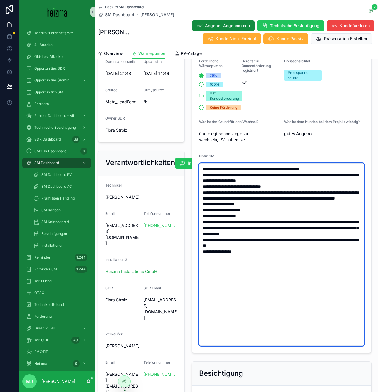
type textarea "**********"
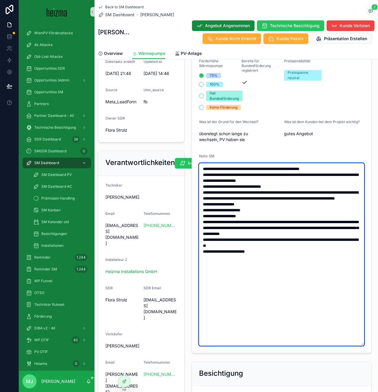
type textarea "**********"
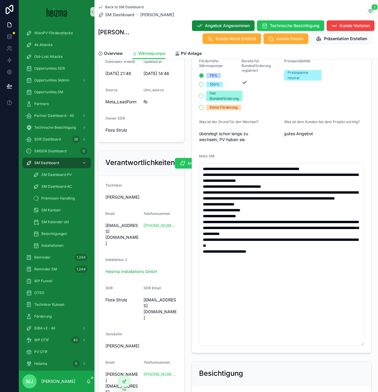
click at [305, 148] on form "Haustyp Einfamilienhaus Heizungsart Gas + Kachelofen Personen im Haushalt -- Be…" at bounding box center [281, 124] width 179 height 456
click at [128, 6] on span "Back to SM Dashboard" at bounding box center [124, 7] width 38 height 5
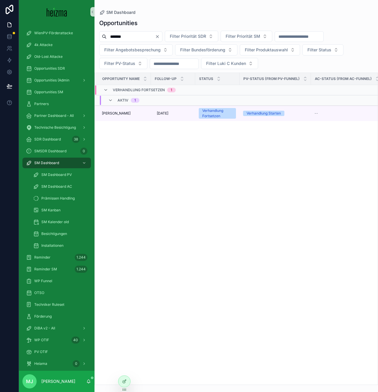
click at [120, 38] on input "*******" at bounding box center [131, 36] width 48 height 8
click at [119, 38] on input "*******" at bounding box center [131, 36] width 48 height 8
type input "*******"
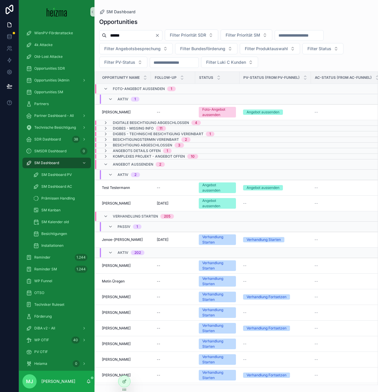
type input "******"
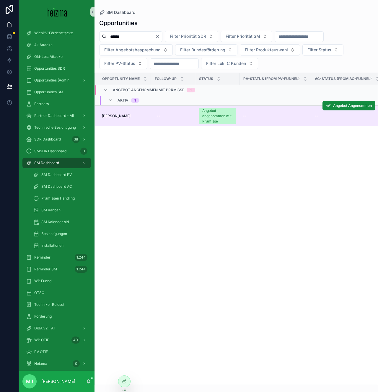
click at [110, 114] on span "[PERSON_NAME]" at bounding box center [116, 116] width 29 height 5
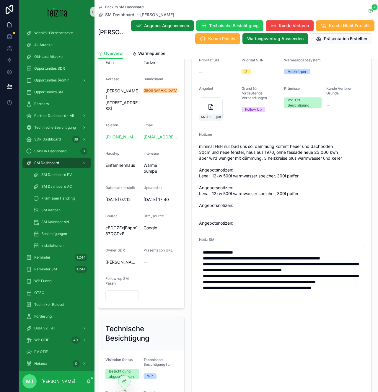
scroll to position [129, 0]
click at [190, 255] on div "Wärmepumpe Status Angebot angenommen mit Prämisse Realisierungszeitraum 3-6 Mon…" at bounding box center [281, 211] width 187 height 431
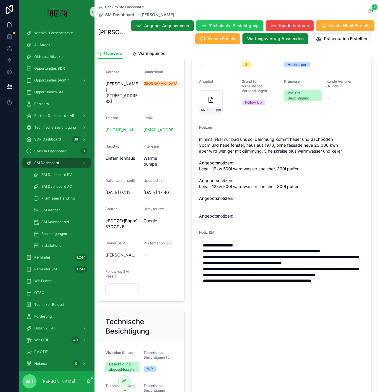
scroll to position [138, 0]
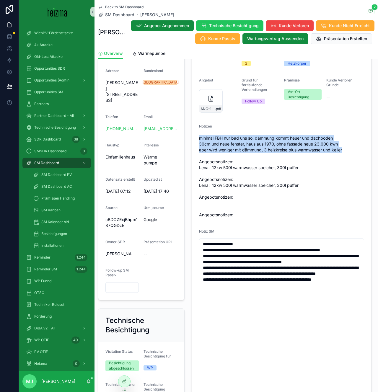
drag, startPoint x: 199, startPoint y: 139, endPoint x: 358, endPoint y: 148, distance: 159.4
click at [358, 148] on span "minimal FBH nur bad uns so, dämmung kommt heuer und dachboden 30cm und neue fen…" at bounding box center [281, 176] width 165 height 83
drag, startPoint x: 345, startPoint y: 149, endPoint x: 197, endPoint y: 139, distance: 148.2
click at [197, 139] on form "Status Angebot angenommen mit Prämisse Realisierungszeitraum 3-6 Monate Technic…" at bounding box center [281, 215] width 179 height 402
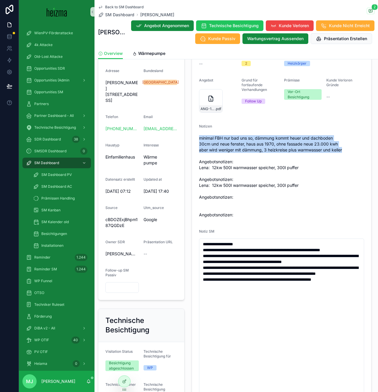
click at [197, 139] on form "Status Angebot angenommen mit Prämisse Realisierungszeitraum 3-6 Monate Technic…" at bounding box center [281, 215] width 179 height 402
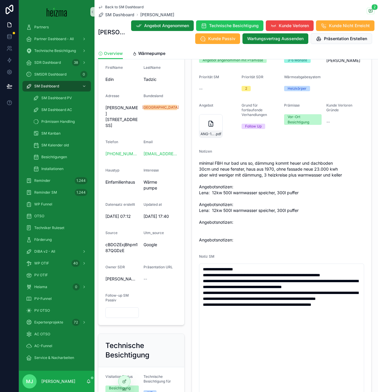
scroll to position [109, 0]
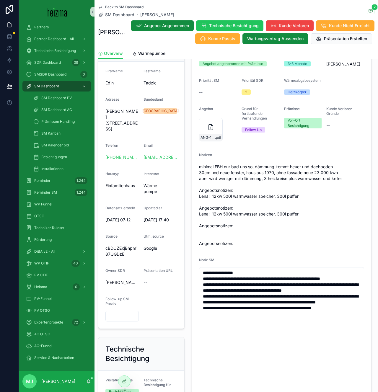
click at [259, 211] on span "minimal FBH nur bad uns so, dämmung kommt heuer und dachboden 30cm und neue fen…" at bounding box center [281, 205] width 165 height 83
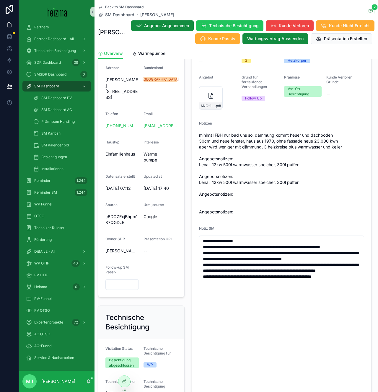
scroll to position [0, 0]
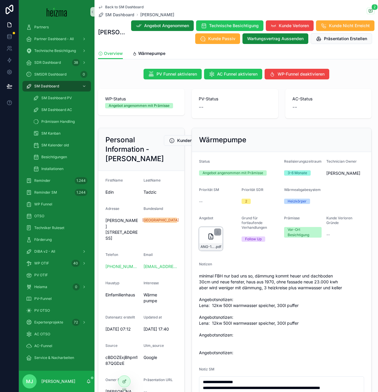
click at [205, 247] on span "ANG-12102-Tadzic--2025-07-30" at bounding box center [207, 246] width 14 height 5
click at [145, 52] on span "Wärmepumpe" at bounding box center [151, 53] width 27 height 6
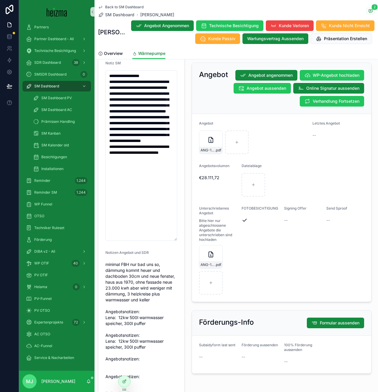
scroll to position [716, 0]
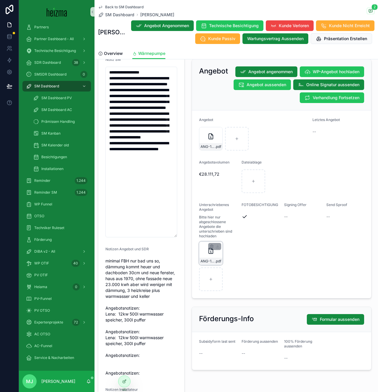
click at [207, 254] on div "ANG-11753-Tadzic--2025-07-15-SIG .pdf" at bounding box center [211, 253] width 24 height 24
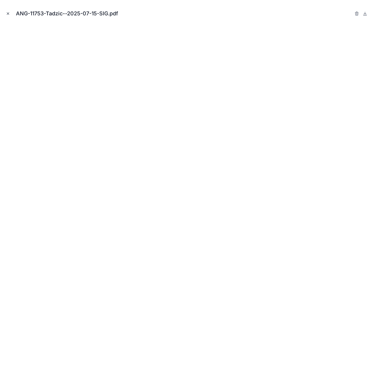
click at [8, 13] on icon "Close modal" at bounding box center [8, 14] width 2 height 2
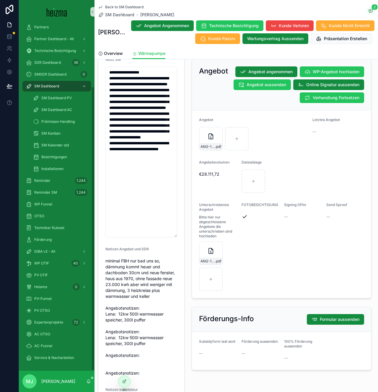
scroll to position [716, 0]
click at [120, 13] on span "SM Dashboard" at bounding box center [119, 15] width 29 height 6
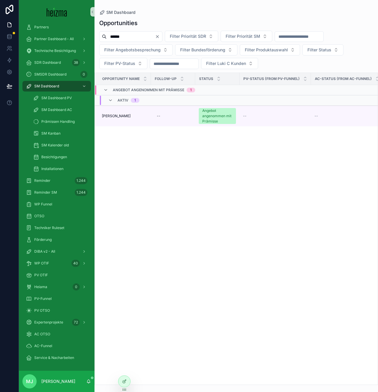
click at [116, 35] on input "******" at bounding box center [131, 36] width 48 height 8
click at [116, 34] on input "******" at bounding box center [131, 36] width 48 height 8
type input "******"
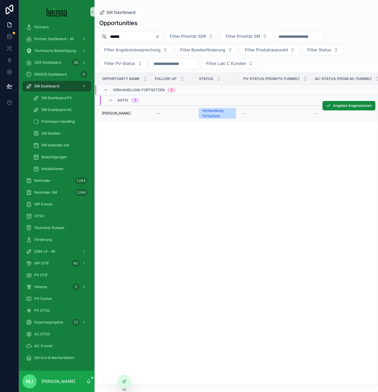
click at [112, 113] on span "[PERSON_NAME]" at bounding box center [116, 113] width 29 height 5
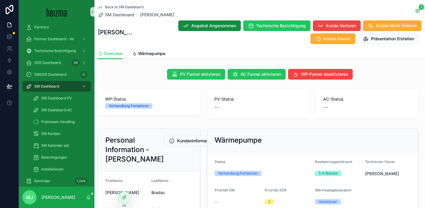
scroll to position [77, 0]
click at [117, 15] on span "SM Dashboard" at bounding box center [119, 15] width 29 height 6
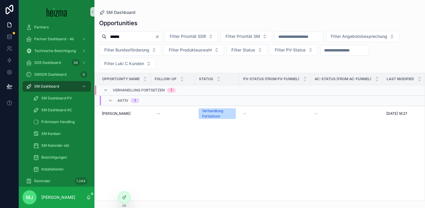
click at [119, 35] on input "******" at bounding box center [131, 36] width 48 height 8
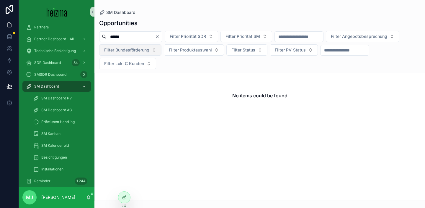
type input "******"
click at [201, 73] on div "No items could be found" at bounding box center [259, 137] width 331 height 128
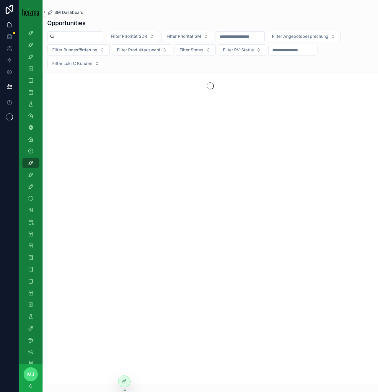
click at [92, 36] on input "scrollable content" at bounding box center [79, 36] width 48 height 8
click at [77, 36] on input "scrollable content" at bounding box center [79, 36] width 48 height 8
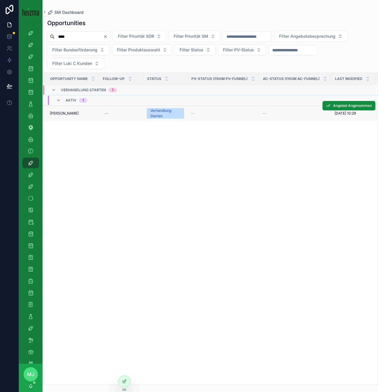
type input "****"
click at [65, 113] on span "[PERSON_NAME]" at bounding box center [64, 113] width 29 height 5
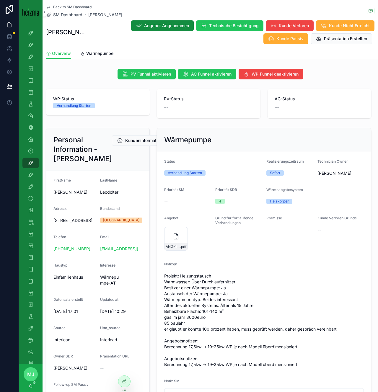
click at [153, 221] on div "Wärmepumpe Status Verhandlung Starten Realisierungszeitraum Sofort Technician O…" at bounding box center [263, 270] width 221 height 290
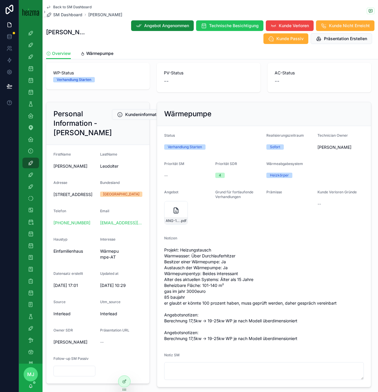
scroll to position [26, 0]
click at [275, 269] on span "Projekt: Heizungstausch Warmwasser: Über Durchlauferhitzer Besitzer einer Wärme…" at bounding box center [264, 294] width 200 height 94
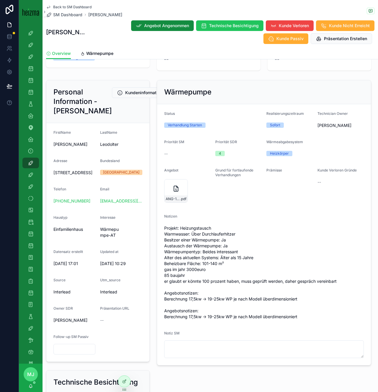
click at [224, 282] on span "Projekt: Heizungstausch Warmwasser: Über Durchlauferhitzer Besitzer einer Wärme…" at bounding box center [264, 272] width 200 height 94
click at [223, 282] on span "Projekt: Heizungstausch Warmwasser: Über Durchlauferhitzer Besitzer einer Wärme…" at bounding box center [264, 272] width 200 height 94
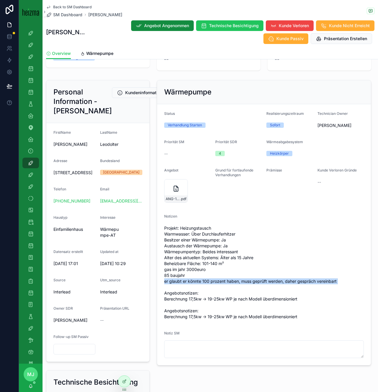
click at [223, 282] on span "Projekt: Heizungstausch Warmwasser: Über Durchlauferhitzer Besitzer einer Wärme…" at bounding box center [264, 272] width 200 height 94
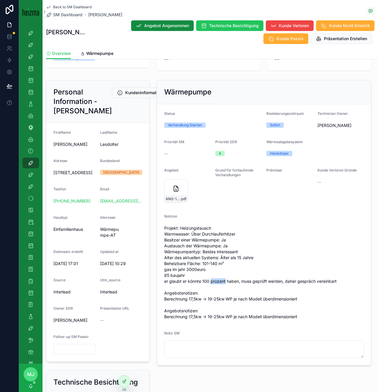
click at [223, 282] on span "Projekt: Heizungstausch Warmwasser: Über Durchlauferhitzer Besitzer einer Wärme…" at bounding box center [264, 272] width 200 height 94
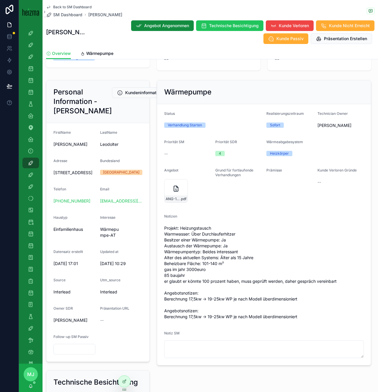
click at [224, 282] on span "Projekt: Heizungstausch Warmwasser: Über Durchlauferhitzer Besitzer einer Wärme…" at bounding box center [264, 272] width 200 height 94
click at [225, 282] on span "Projekt: Heizungstausch Warmwasser: Über Durchlauferhitzer Besitzer einer Wärme…" at bounding box center [264, 272] width 200 height 94
click at [218, 283] on span "Projekt: Heizungstausch Warmwasser: Über Durchlauferhitzer Besitzer einer Wärme…" at bounding box center [264, 272] width 200 height 94
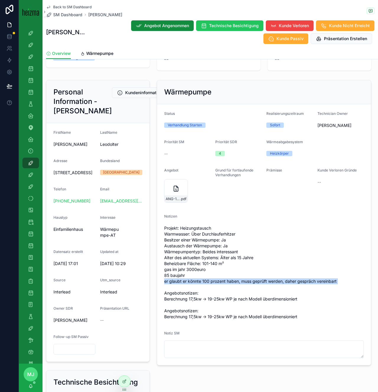
click at [218, 283] on span "Projekt: Heizungstausch Warmwasser: Über Durchlauferhitzer Besitzer einer Wärme…" at bounding box center [264, 272] width 200 height 94
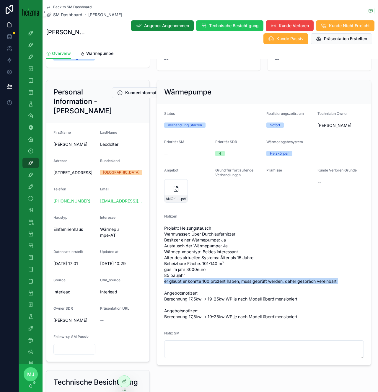
click at [218, 283] on span "Projekt: Heizungstausch Warmwasser: Über Durchlauferhitzer Besitzer einer Wärme…" at bounding box center [264, 272] width 200 height 94
click at [224, 281] on span "Projekt: Heizungstausch Warmwasser: Über Durchlauferhitzer Besitzer einer Wärme…" at bounding box center [264, 272] width 200 height 94
click at [225, 281] on span "Projekt: Heizungstausch Warmwasser: Über Durchlauferhitzer Besitzer einer Wärme…" at bounding box center [264, 272] width 200 height 94
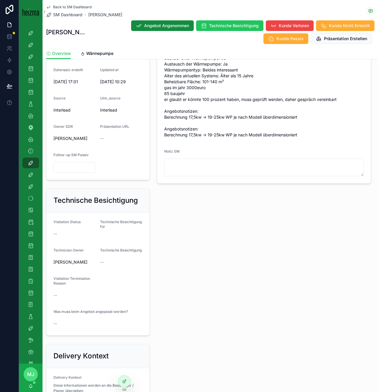
scroll to position [109, 0]
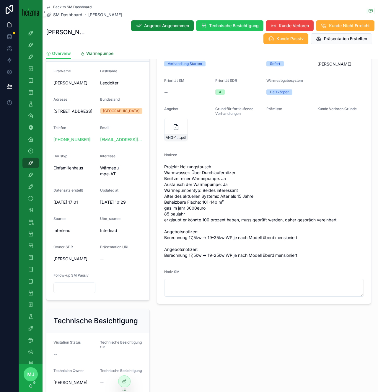
click at [85, 54] on div "Wärmepumpe" at bounding box center [96, 53] width 33 height 6
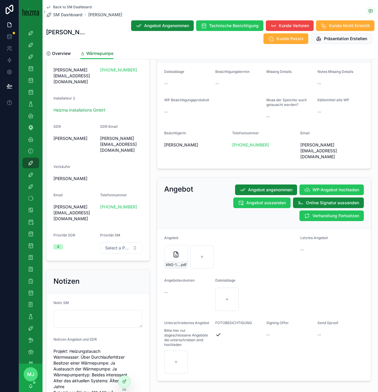
scroll to position [517, 0]
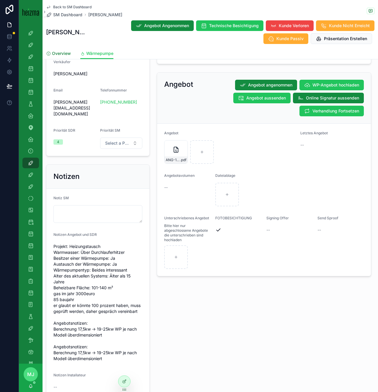
click at [64, 53] on span "Overview" at bounding box center [61, 53] width 19 height 6
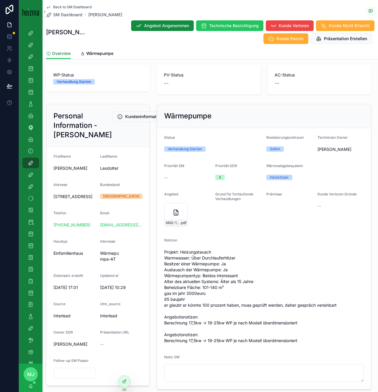
scroll to position [34, 0]
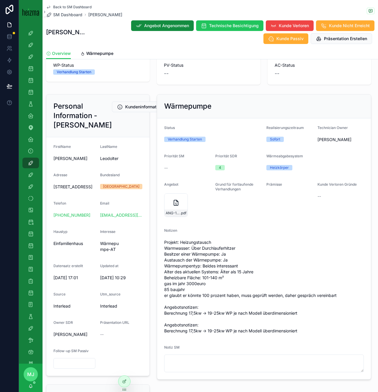
click at [69, 190] on span "Untermeierhof 26, 2534, Alland" at bounding box center [74, 187] width 42 height 6
copy span "Untermeierhof 26, 2534, Alland"
click at [197, 267] on span "Projekt: Heizungstausch Warmwasser: Über Durchlauferhitzer Besitzer einer Wärme…" at bounding box center [264, 286] width 200 height 94
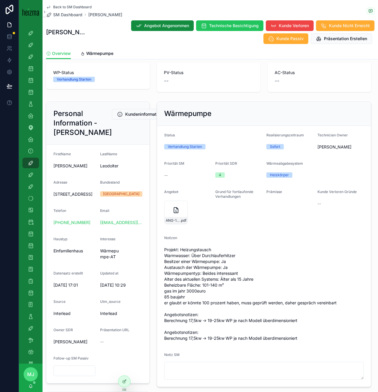
scroll to position [0, 0]
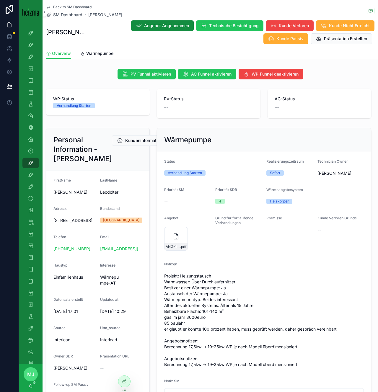
click at [315, 281] on span "Projekt: Heizungstausch Warmwasser: Über Durchlauferhitzer Besitzer einer Wärme…" at bounding box center [264, 320] width 200 height 94
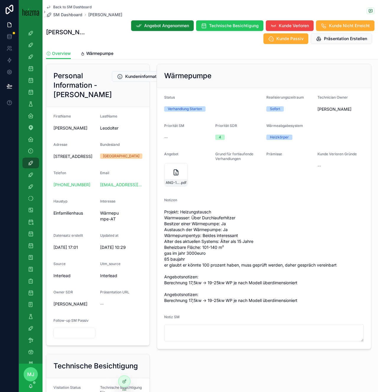
click at [239, 321] on div "Notiz SM" at bounding box center [264, 318] width 200 height 7
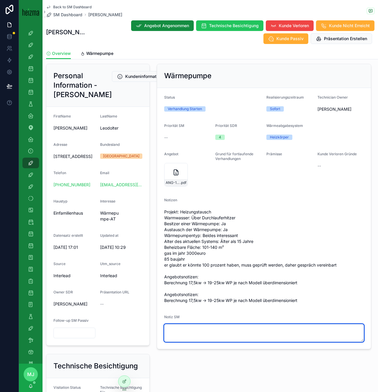
click at [236, 327] on textarea "scrollable content" at bounding box center [264, 333] width 200 height 18
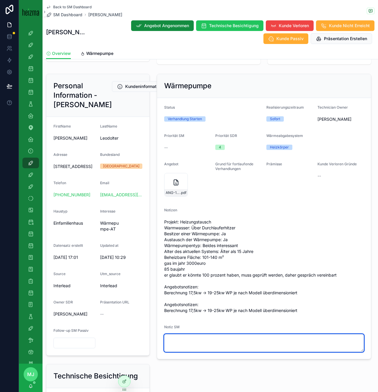
scroll to position [53, 0]
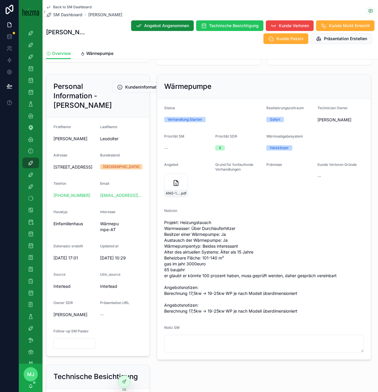
click at [308, 195] on div "Prämisse" at bounding box center [289, 180] width 46 height 37
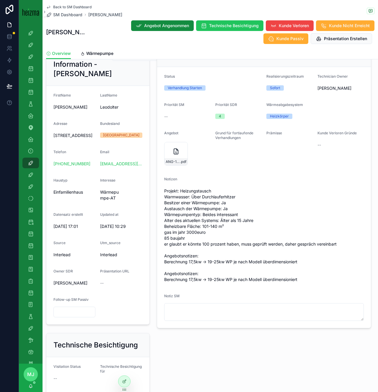
scroll to position [91, 0]
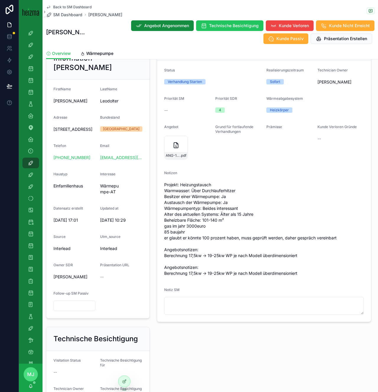
click at [286, 275] on span "Projekt: Heizungstausch Warmwasser: Über Durchlauferhitzer Besitzer einer Wärme…" at bounding box center [264, 229] width 200 height 94
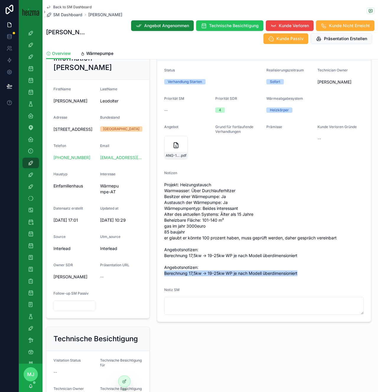
click at [286, 275] on span "Projekt: Heizungstausch Warmwasser: Über Durchlauferhitzer Besitzer einer Wärme…" at bounding box center [264, 229] width 200 height 94
click at [288, 274] on span "Projekt: Heizungstausch Warmwasser: Über Durchlauferhitzer Besitzer einer Wärme…" at bounding box center [264, 229] width 200 height 94
click at [287, 236] on span "Projekt: Heizungstausch Warmwasser: Über Durchlauferhitzer Besitzer einer Wärme…" at bounding box center [264, 229] width 200 height 94
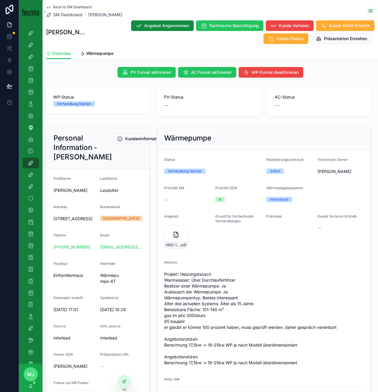
scroll to position [0, 0]
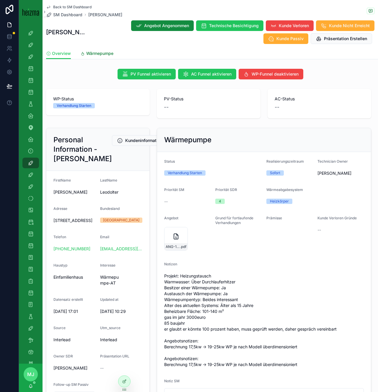
click at [94, 59] on link "Wärmepumpe" at bounding box center [96, 54] width 33 height 12
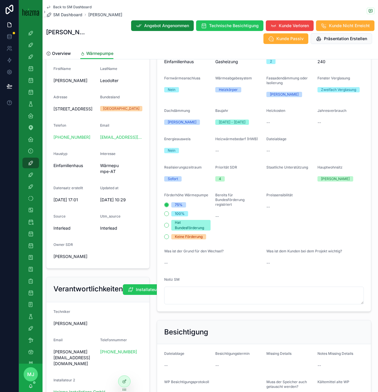
scroll to position [108, 0]
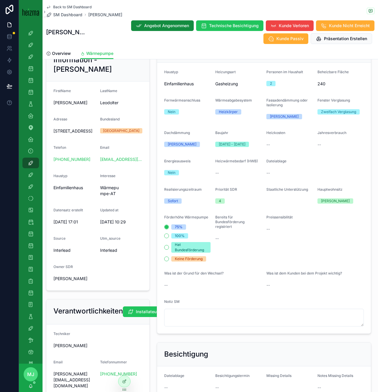
click at [154, 178] on div "SDR-Abfrage Haustyp Einfamilienhaus Heizungsart Gasheizung Personen im Haushalt…" at bounding box center [263, 186] width 221 height 300
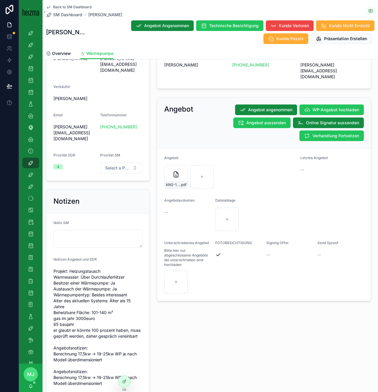
scroll to position [454, 0]
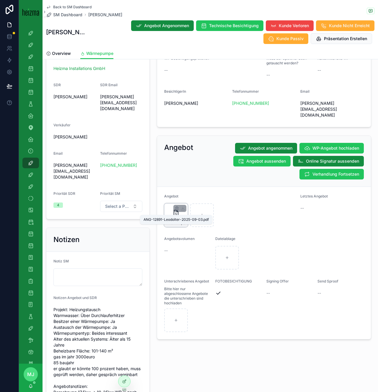
click at [173, 221] on span "ANG-12891-Leodolter-2025-09-03" at bounding box center [173, 223] width 14 height 5
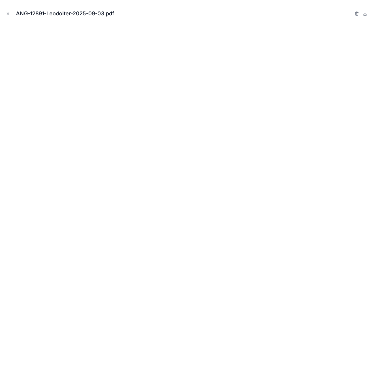
click at [9, 14] on icon "Close modal" at bounding box center [8, 14] width 4 height 4
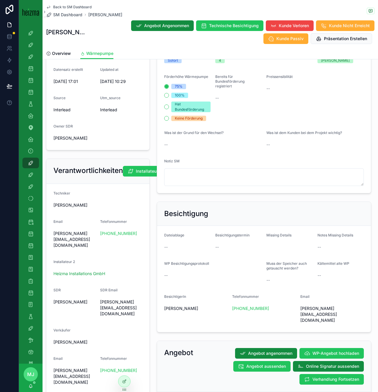
click at [152, 215] on div "Verantwortlichkeiten Installateur/Techniker wechseln Techniker Oliver Kimmel Em…" at bounding box center [98, 291] width 111 height 271
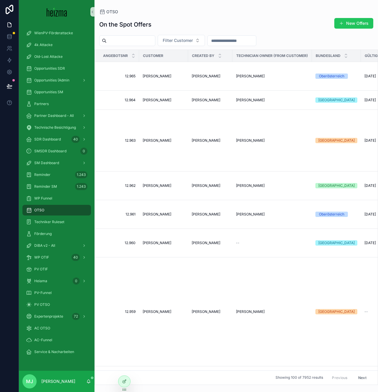
click at [51, 252] on div "WP OTIF 40" at bounding box center [57, 258] width 76 height 12
click at [51, 246] on span "DiBA v2 - All" at bounding box center [44, 245] width 21 height 5
click at [156, 141] on span "[PERSON_NAME]" at bounding box center [157, 140] width 29 height 5
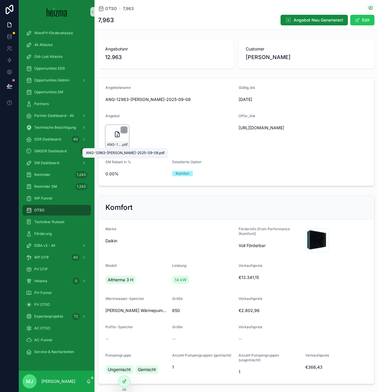
click at [112, 144] on span "ANG-12963-Valenta-2025-09-08" at bounding box center [114, 144] width 14 height 5
click at [257, 129] on span "https://docs.google.com/document/d/1RGs1JYEY_jJRqWA6RYy6JNSsMyhZHlN1rKbRiH-AMuw…" at bounding box center [281, 128] width 84 height 6
copy span "https://docs.google.com/document/d/1RGs1JYEY_jJRqWA6RYy6JNSsMyhZHlN1rKbRiH-AMuw…"
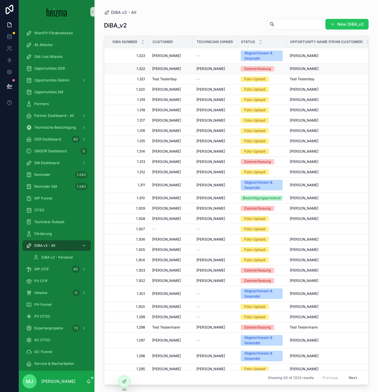
click at [167, 68] on span "[PERSON_NAME]" at bounding box center [166, 68] width 29 height 5
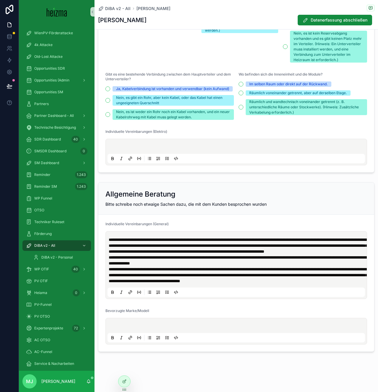
scroll to position [1318, 0]
click at [277, 190] on div "Allgemeine Beratung" at bounding box center [236, 194] width 262 height 9
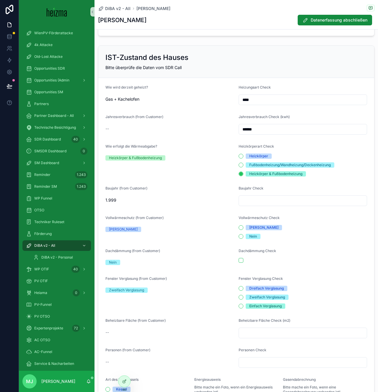
scroll to position [0, 0]
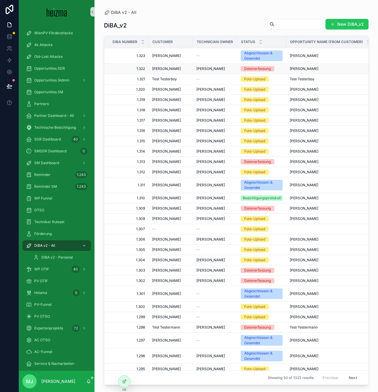
click at [161, 69] on span "[PERSON_NAME]" at bounding box center [166, 68] width 29 height 5
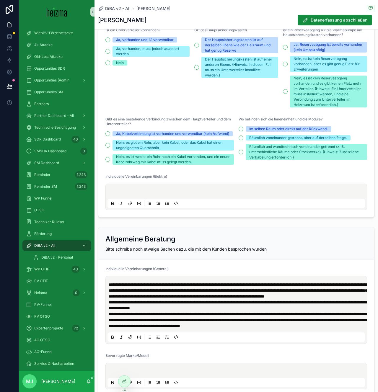
scroll to position [1254, 0]
